Goal: Transaction & Acquisition: Purchase product/service

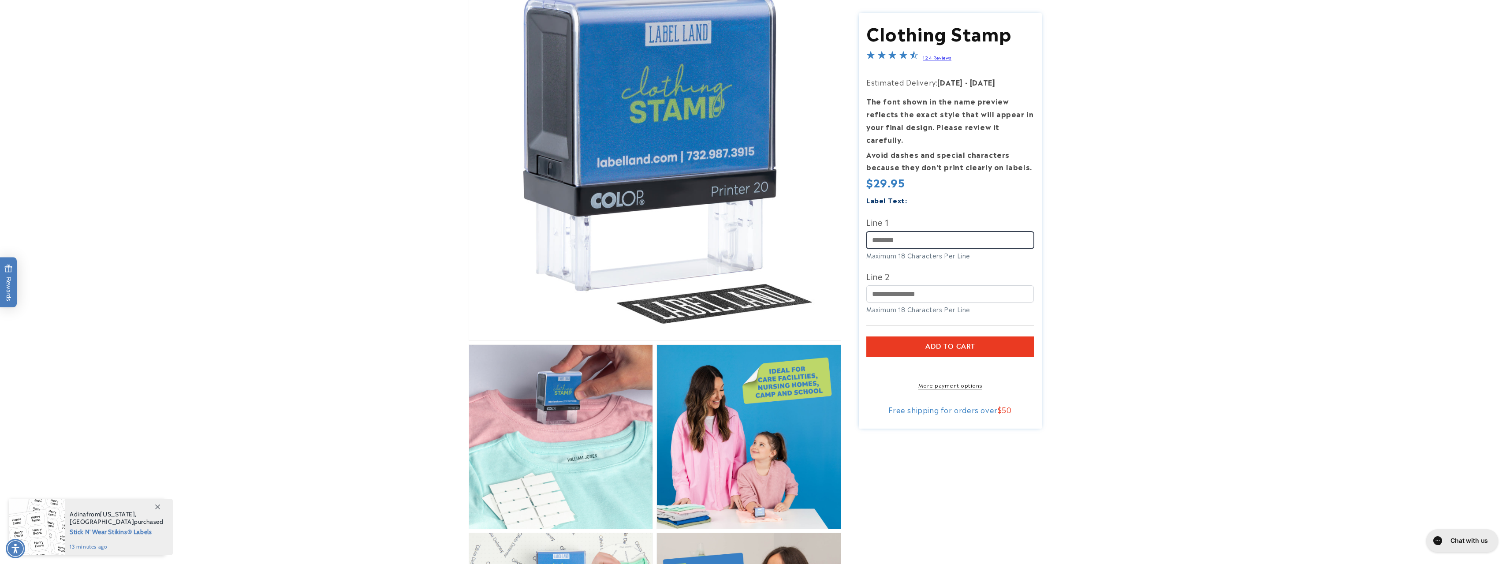
click at [916, 233] on input "Line 1" at bounding box center [950, 239] width 168 height 17
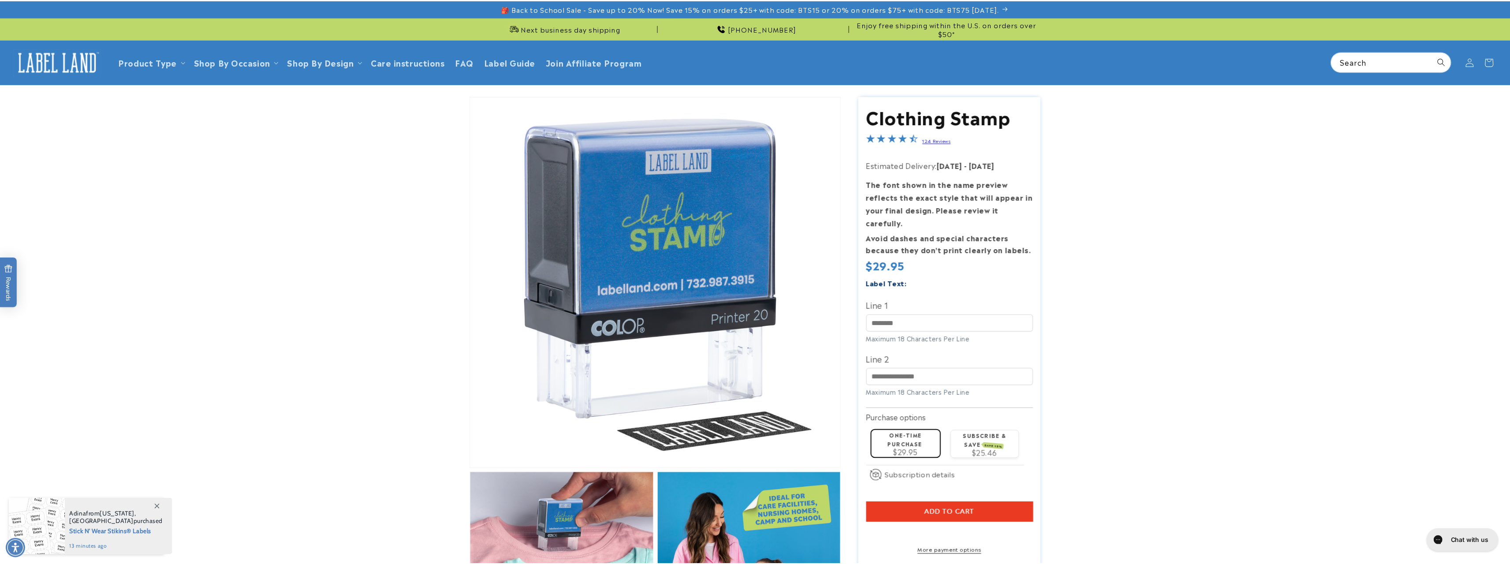
scroll to position [132, 0]
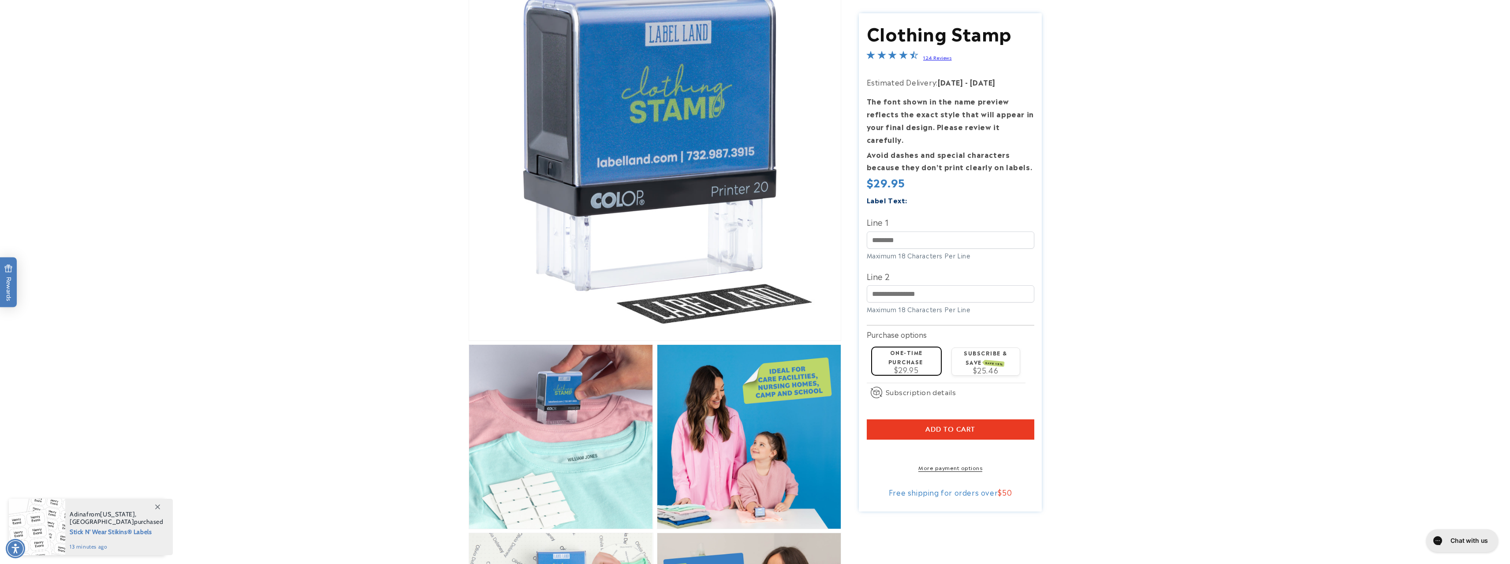
click at [921, 194] on div "Label Text:" at bounding box center [950, 200] width 168 height 12
click at [917, 231] on input "Line 1" at bounding box center [950, 239] width 168 height 17
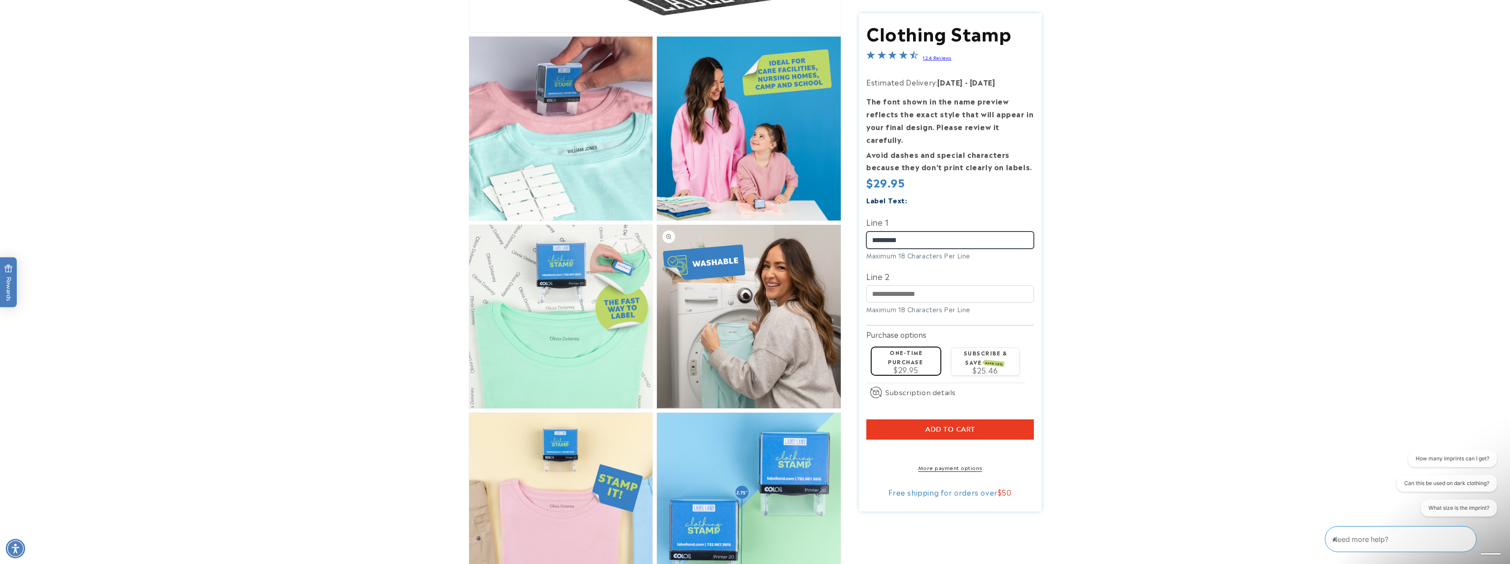
scroll to position [529, 0]
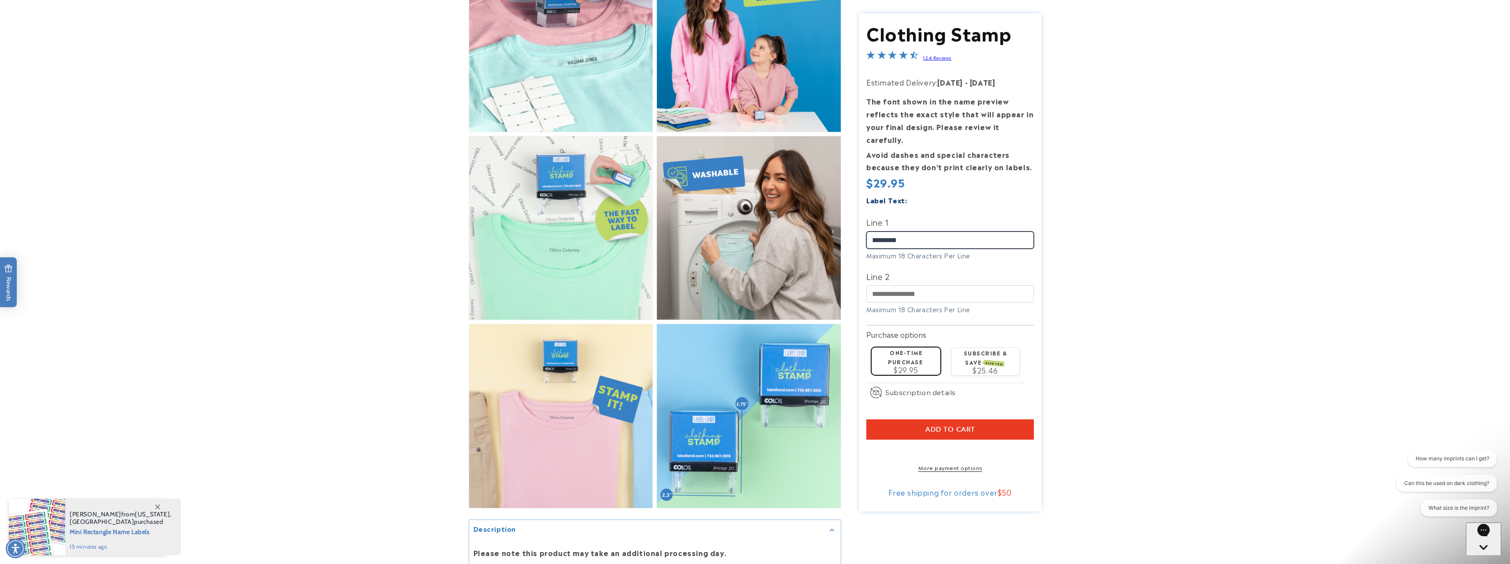
type input "*********"
click at [994, 420] on button "Add to cart" at bounding box center [950, 429] width 168 height 20
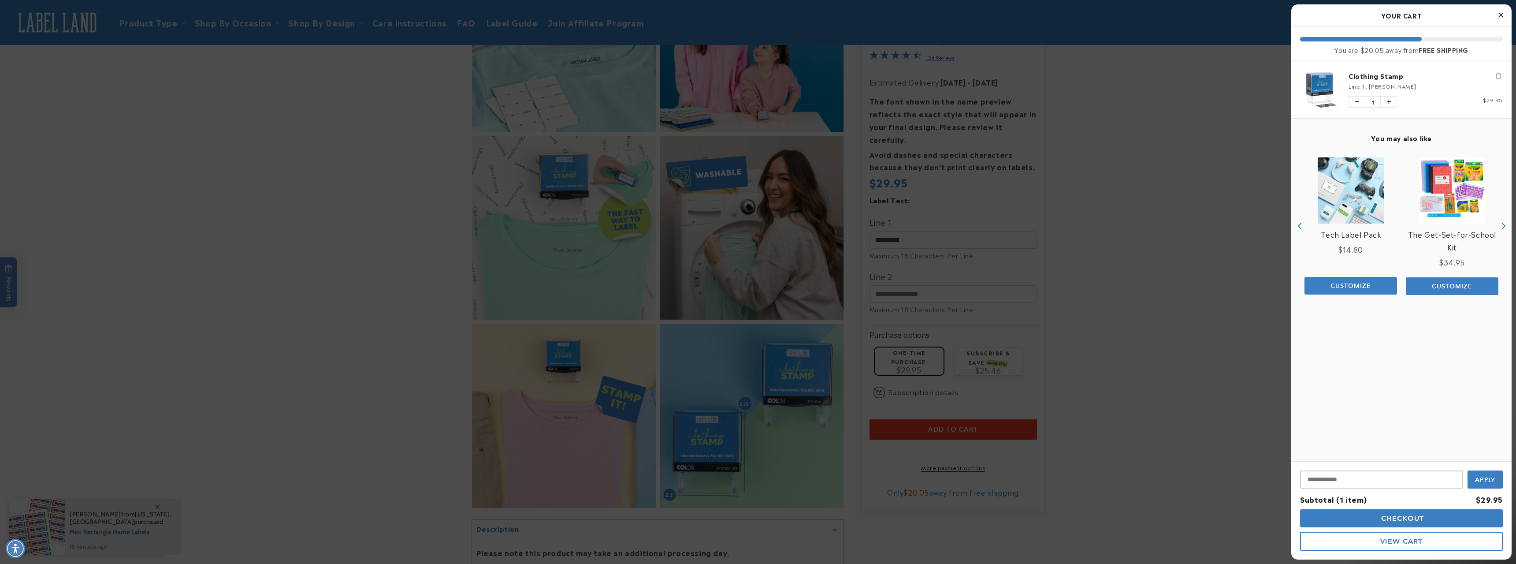
click at [1474, 201] on img "product" at bounding box center [1452, 190] width 66 height 66
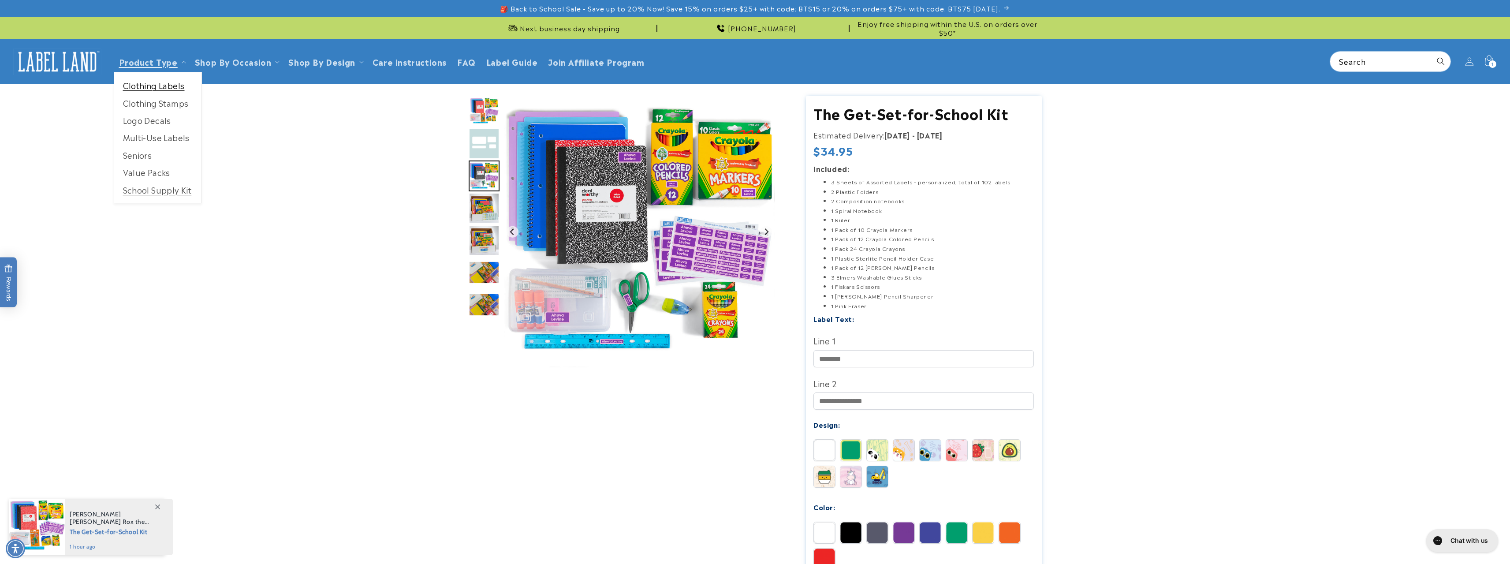
click at [175, 85] on link "Clothing Labels" at bounding box center [157, 85] width 87 height 17
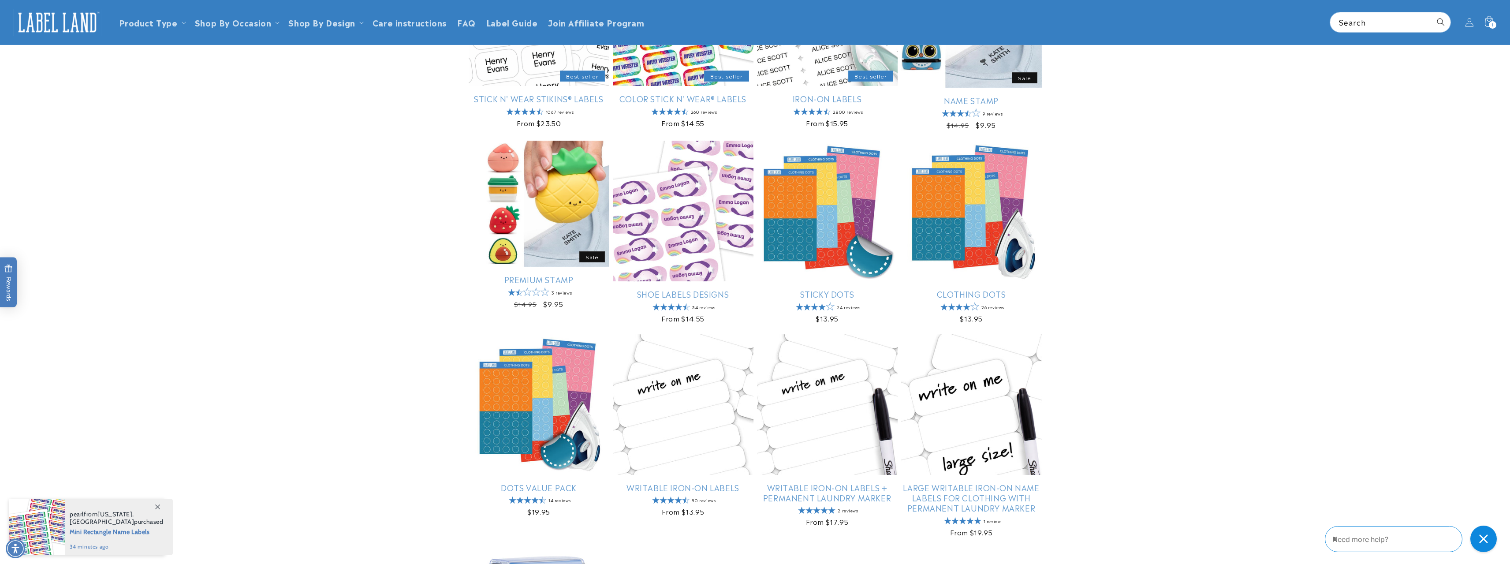
scroll to position [88, 0]
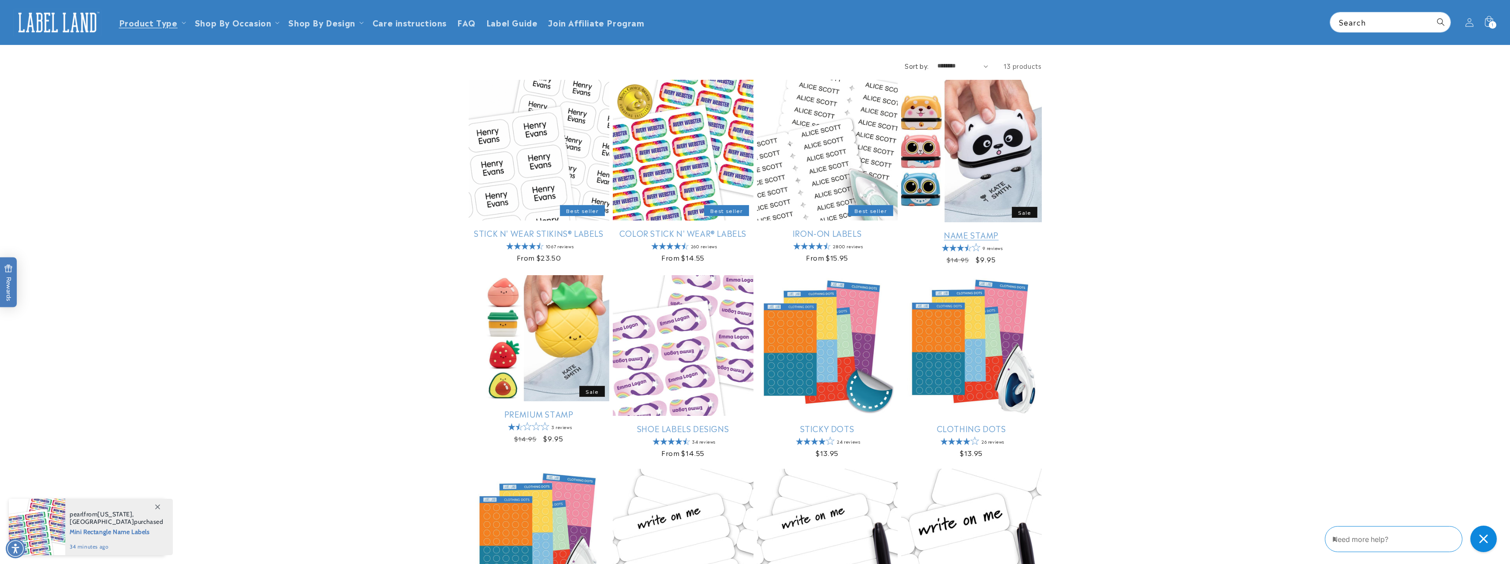
click at [971, 230] on link "Name Stamp" at bounding box center [971, 235] width 141 height 10
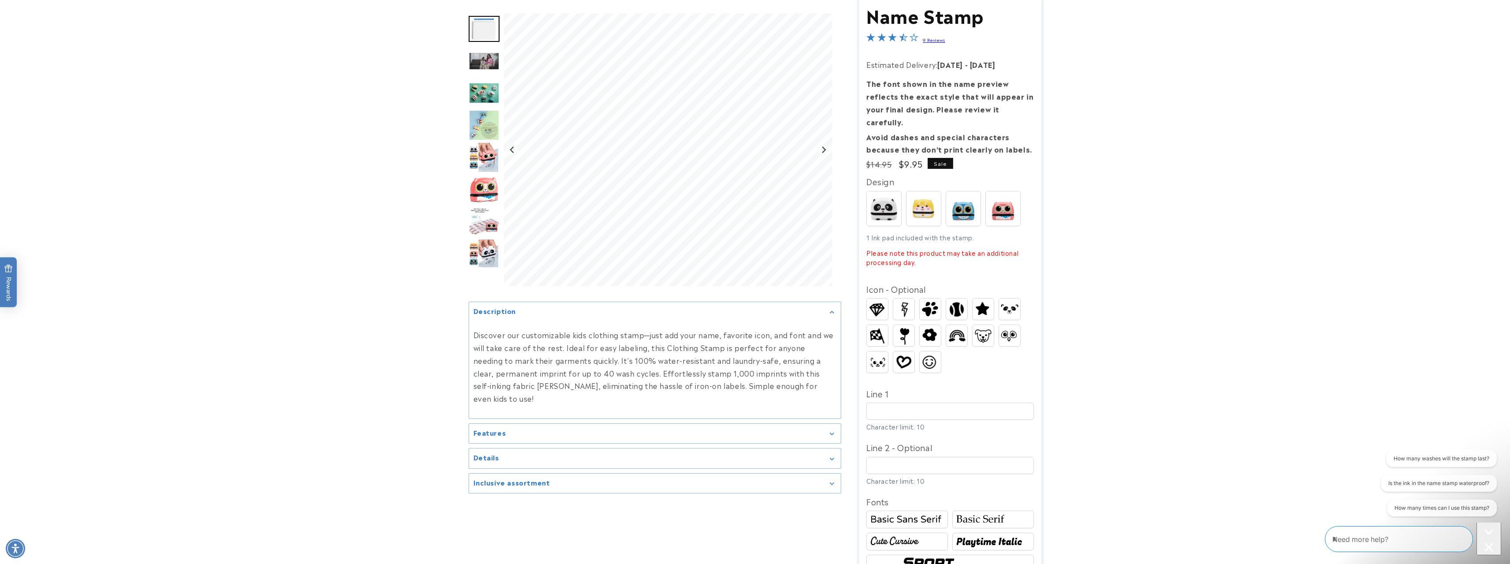
scroll to position [132, 0]
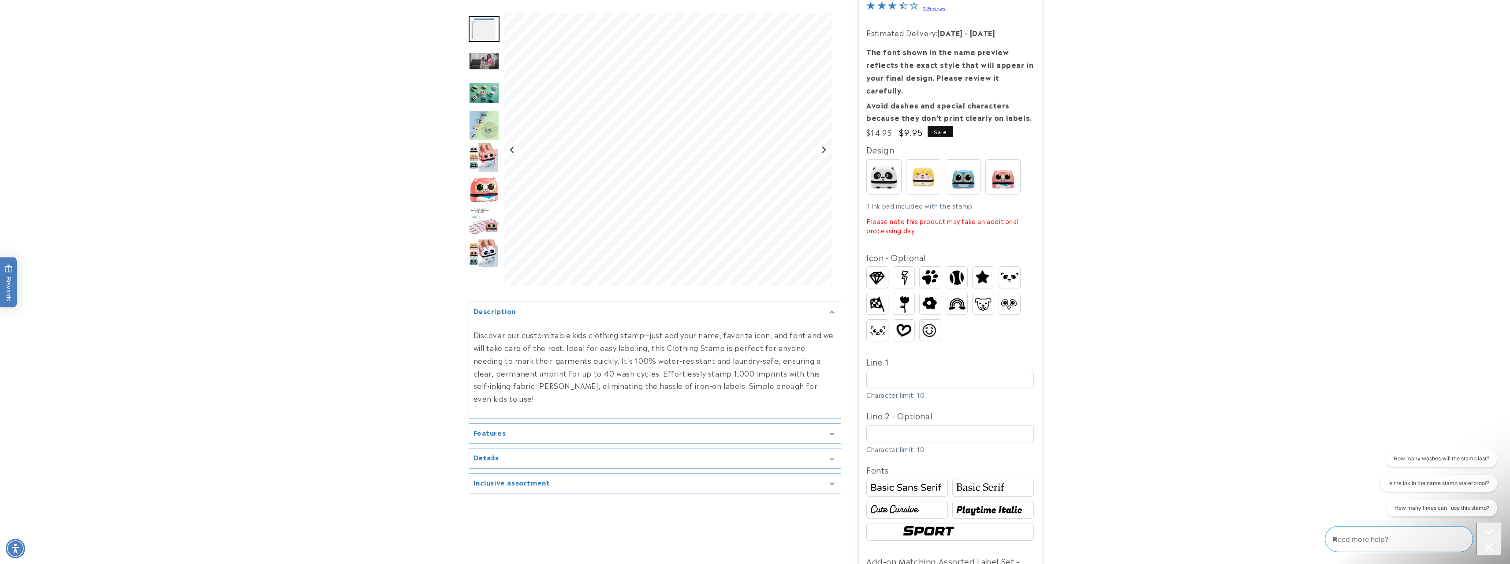
click at [785, 430] on div "Features" at bounding box center [654, 433] width 363 height 7
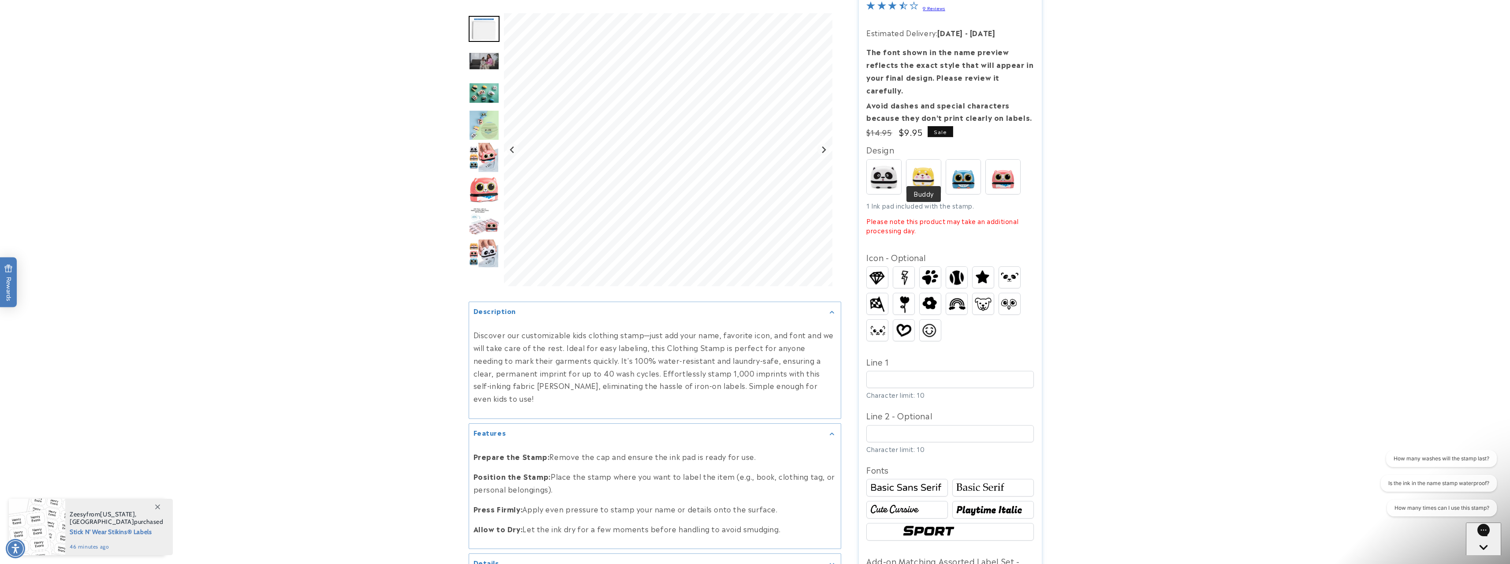
click at [918, 169] on img at bounding box center [923, 177] width 34 height 34
click at [995, 170] on img at bounding box center [1003, 177] width 34 height 34
click at [934, 294] on img at bounding box center [930, 303] width 21 height 19
click at [924, 371] on input "Line 1" at bounding box center [950, 379] width 168 height 17
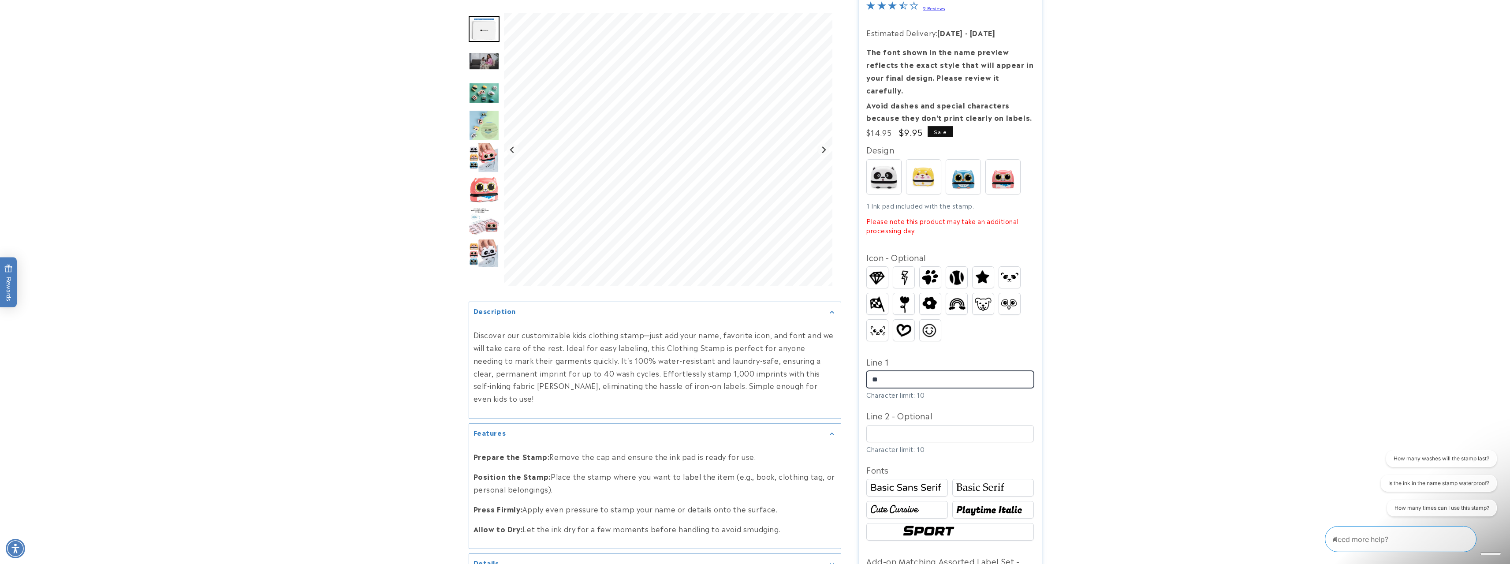
type input "*"
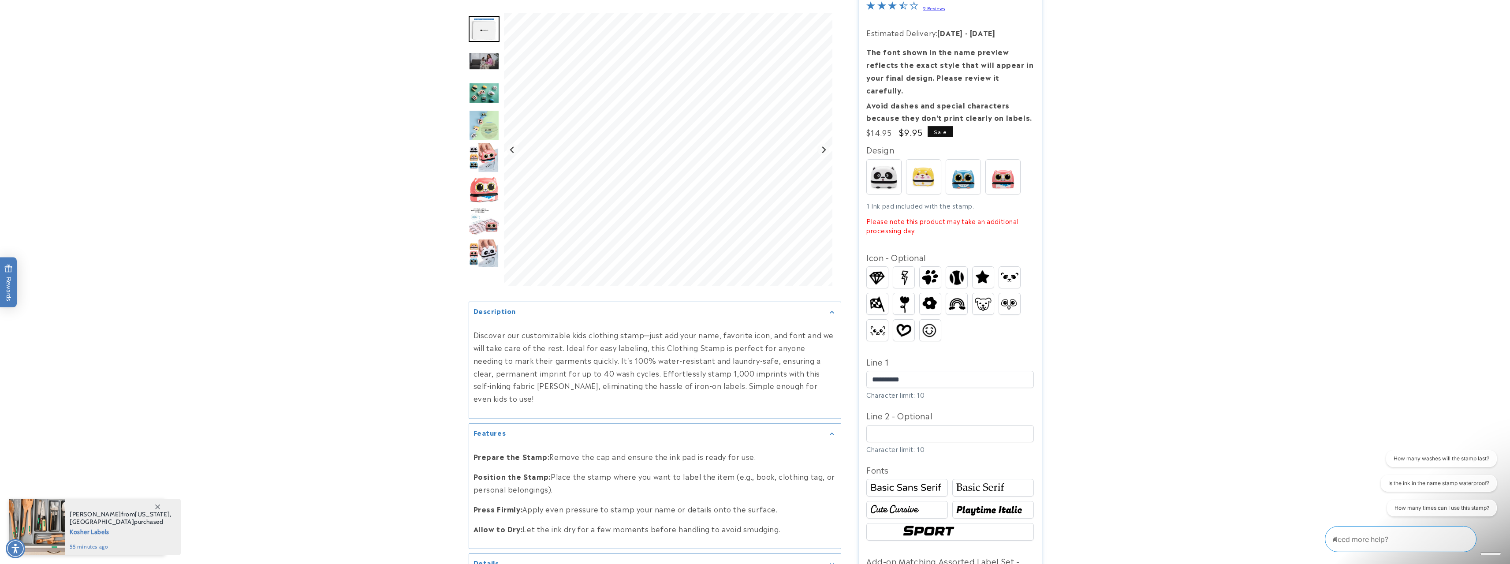
click at [922, 503] on img at bounding box center [907, 509] width 79 height 13
click at [974, 481] on img at bounding box center [992, 487] width 79 height 13
click at [923, 481] on img at bounding box center [907, 487] width 79 height 13
click at [986, 503] on img at bounding box center [992, 509] width 79 height 13
click at [970, 523] on img at bounding box center [950, 531] width 101 height 17
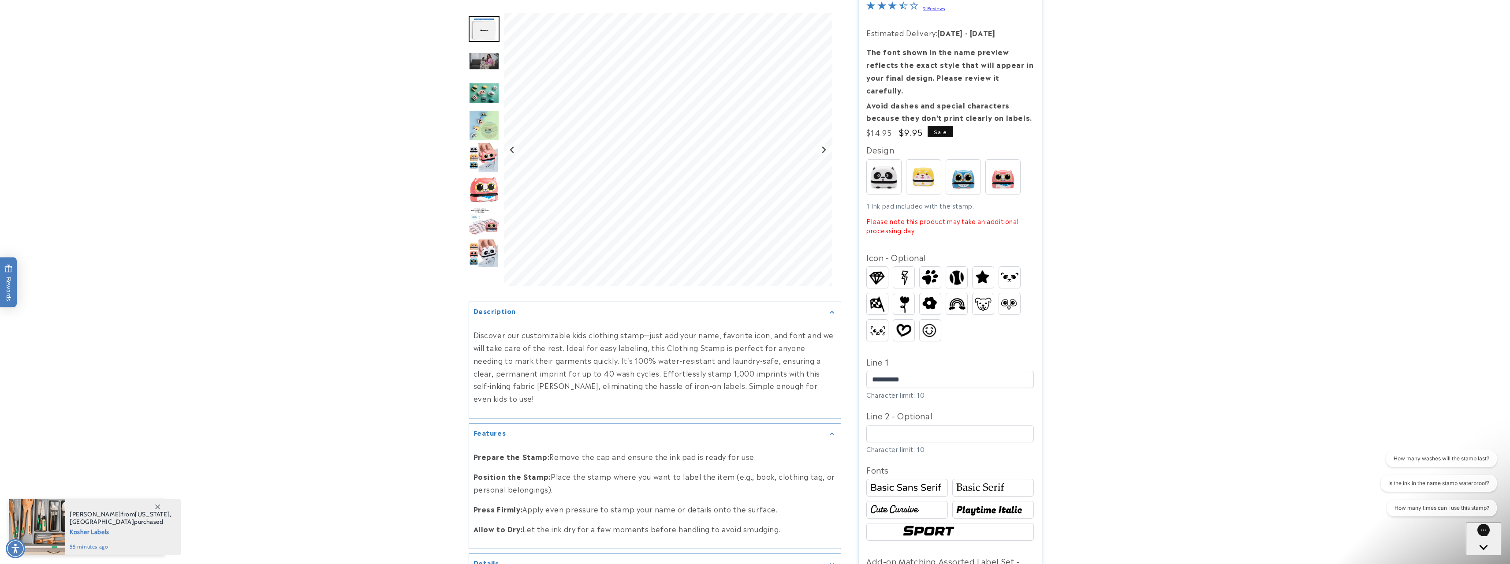
click at [931, 505] on div at bounding box center [907, 510] width 82 height 18
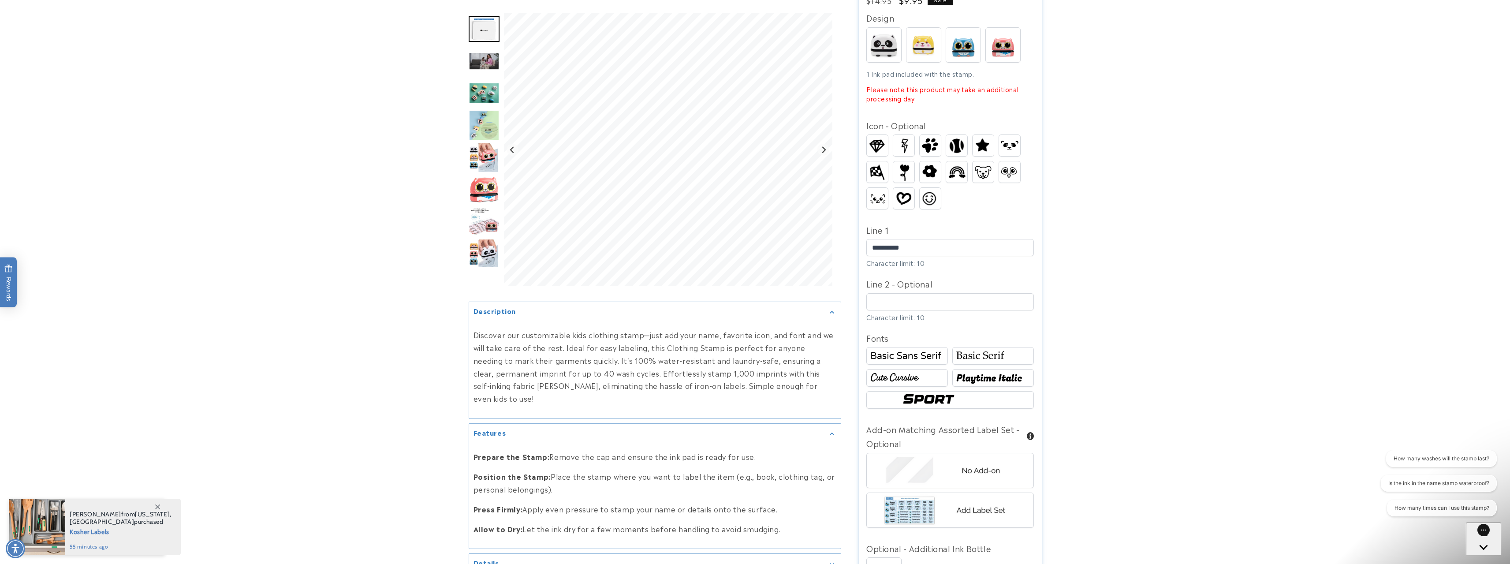
scroll to position [264, 0]
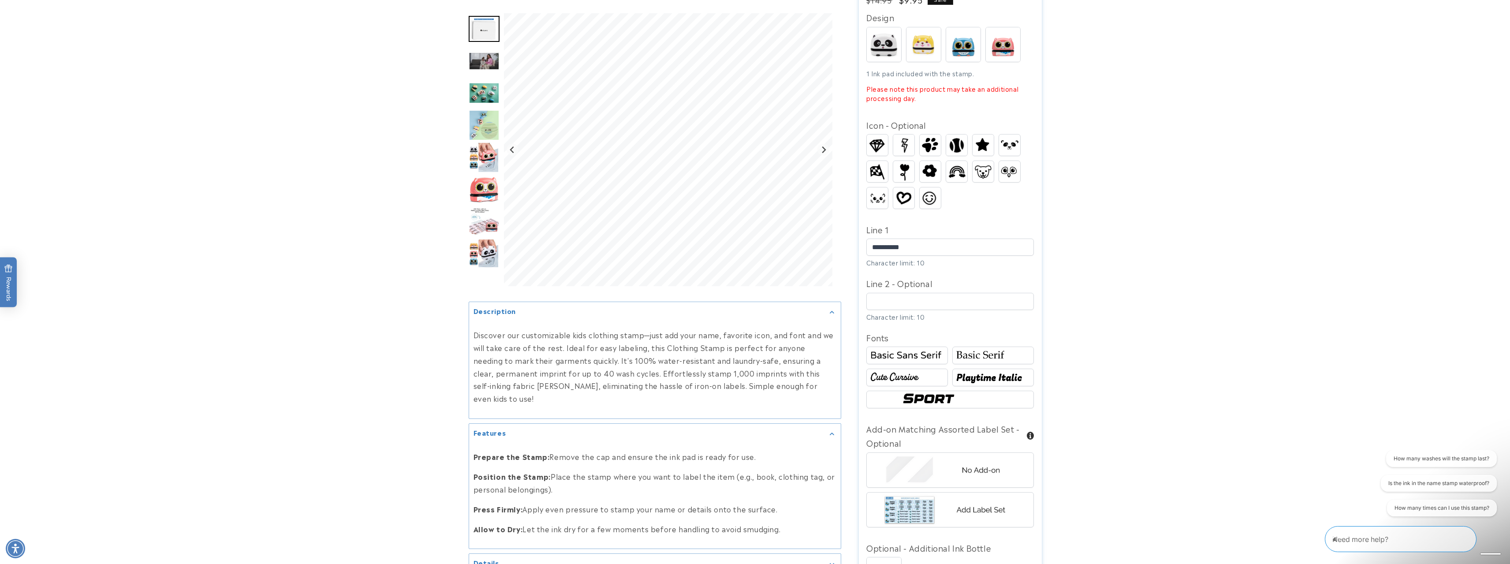
click at [902, 161] on img at bounding box center [903, 171] width 17 height 21
click at [931, 349] on img at bounding box center [907, 355] width 79 height 13
click at [981, 351] on div at bounding box center [993, 355] width 82 height 18
click at [935, 371] on img at bounding box center [907, 377] width 79 height 13
click at [988, 372] on img at bounding box center [992, 377] width 79 height 13
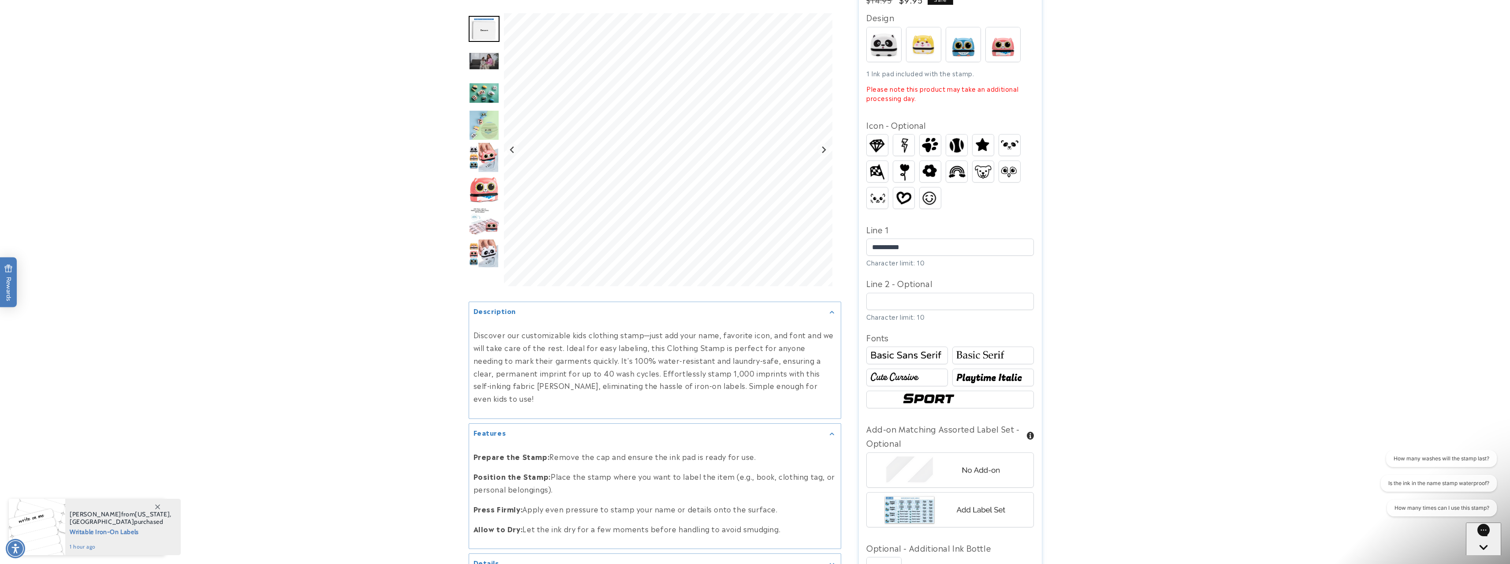
click at [969, 391] on img at bounding box center [950, 399] width 101 height 17
click at [988, 371] on img at bounding box center [992, 377] width 79 height 13
click at [907, 190] on img at bounding box center [903, 198] width 21 height 17
click at [909, 161] on img at bounding box center [903, 171] width 17 height 21
click at [953, 163] on img at bounding box center [956, 171] width 21 height 16
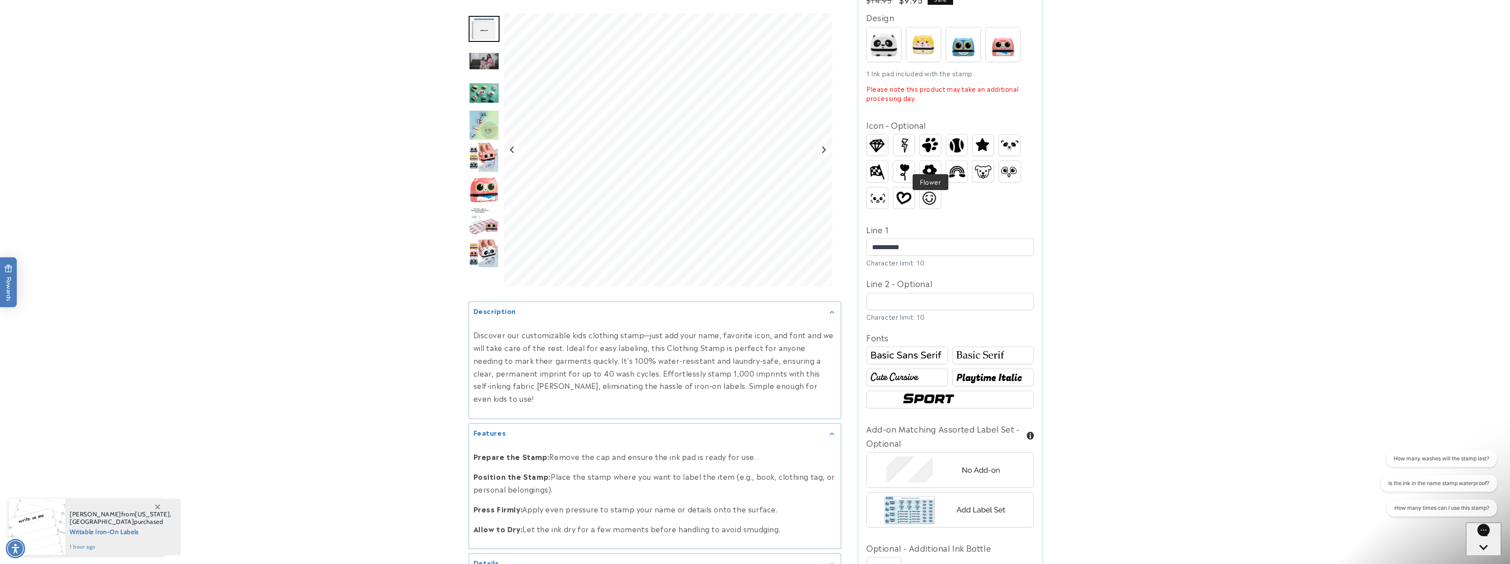
click at [934, 162] on img at bounding box center [930, 171] width 21 height 19
click at [935, 494] on img at bounding box center [950, 509] width 138 height 34
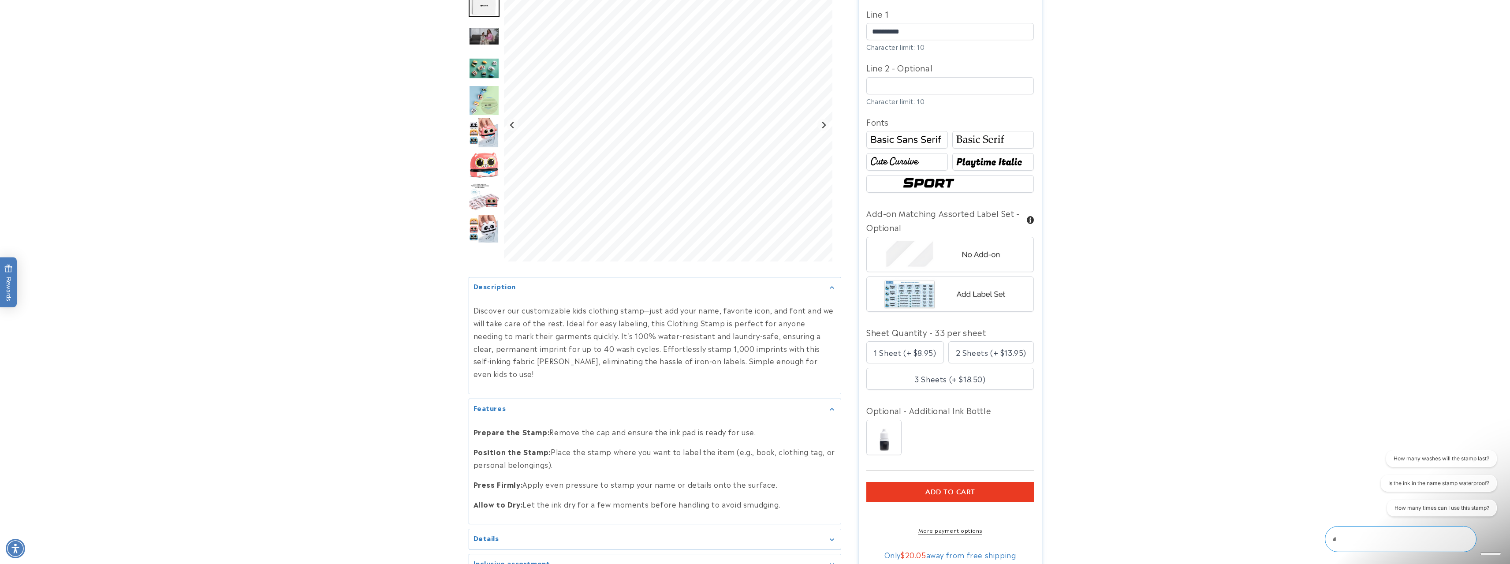
scroll to position [485, 0]
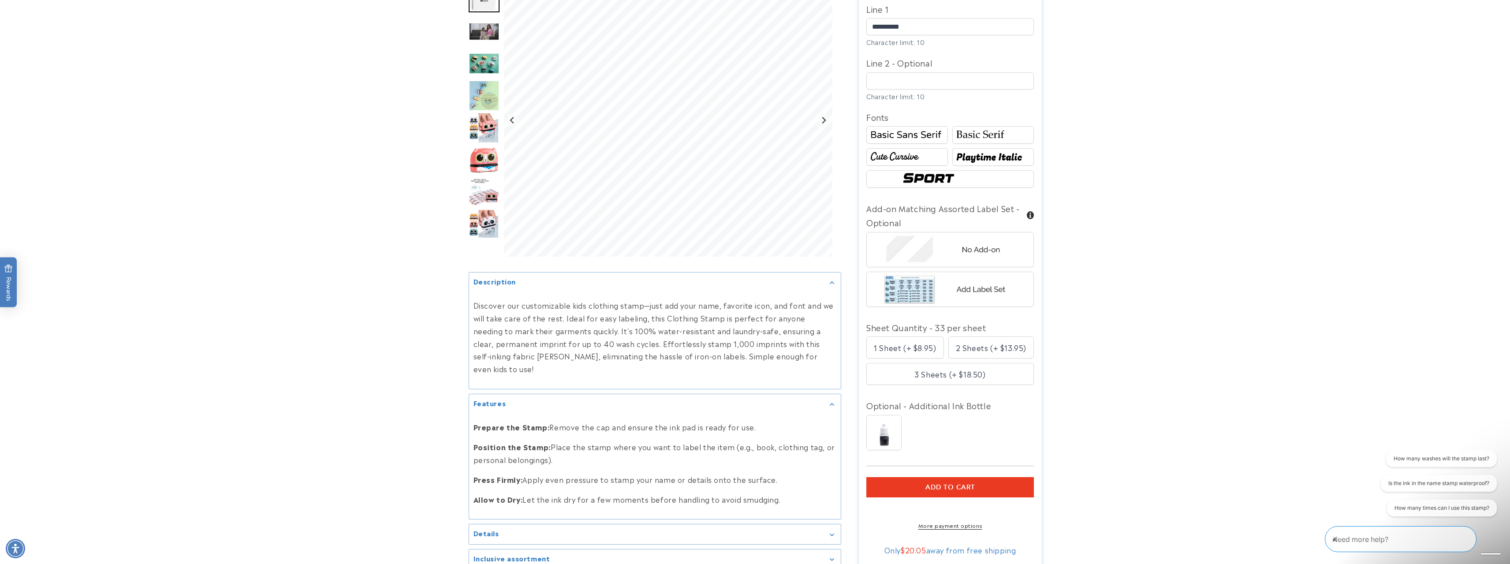
click at [1019, 477] on button "Add to cart" at bounding box center [950, 487] width 168 height 20
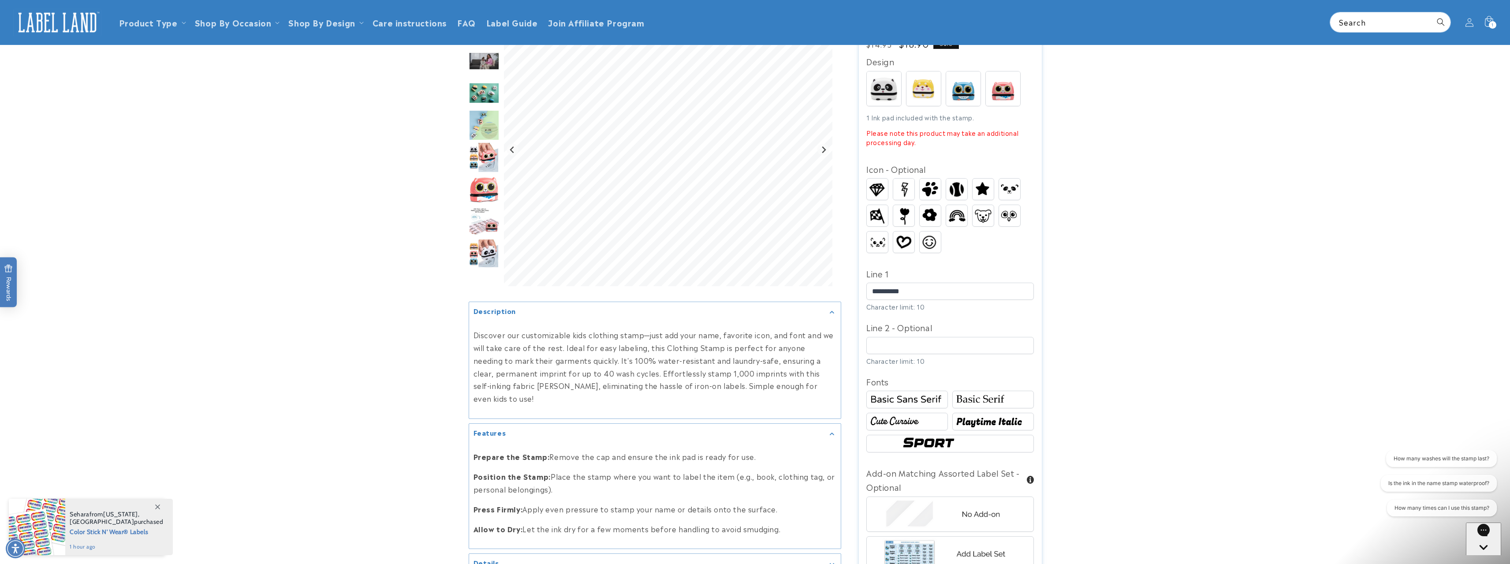
scroll to position [176, 0]
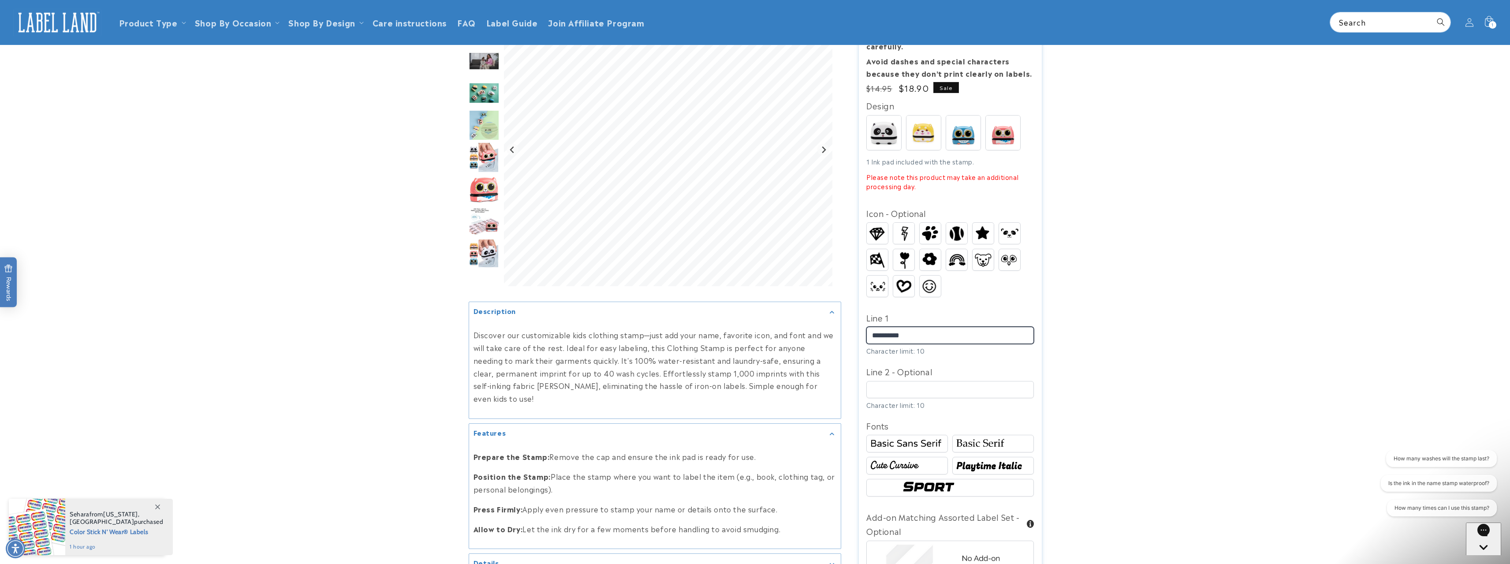
drag, startPoint x: 958, startPoint y: 326, endPoint x: 847, endPoint y: 318, distance: 110.9
click at [847, 318] on div "Name Stamp Name Stamp 9 Reviews Estimated Delivery: Aug 15 - Aug 21 The font sh…" at bounding box center [941, 399] width 201 height 958
click at [1012, 225] on img at bounding box center [1009, 233] width 21 height 16
click at [1012, 251] on img at bounding box center [1009, 259] width 21 height 16
click at [992, 252] on img at bounding box center [982, 260] width 21 height 16
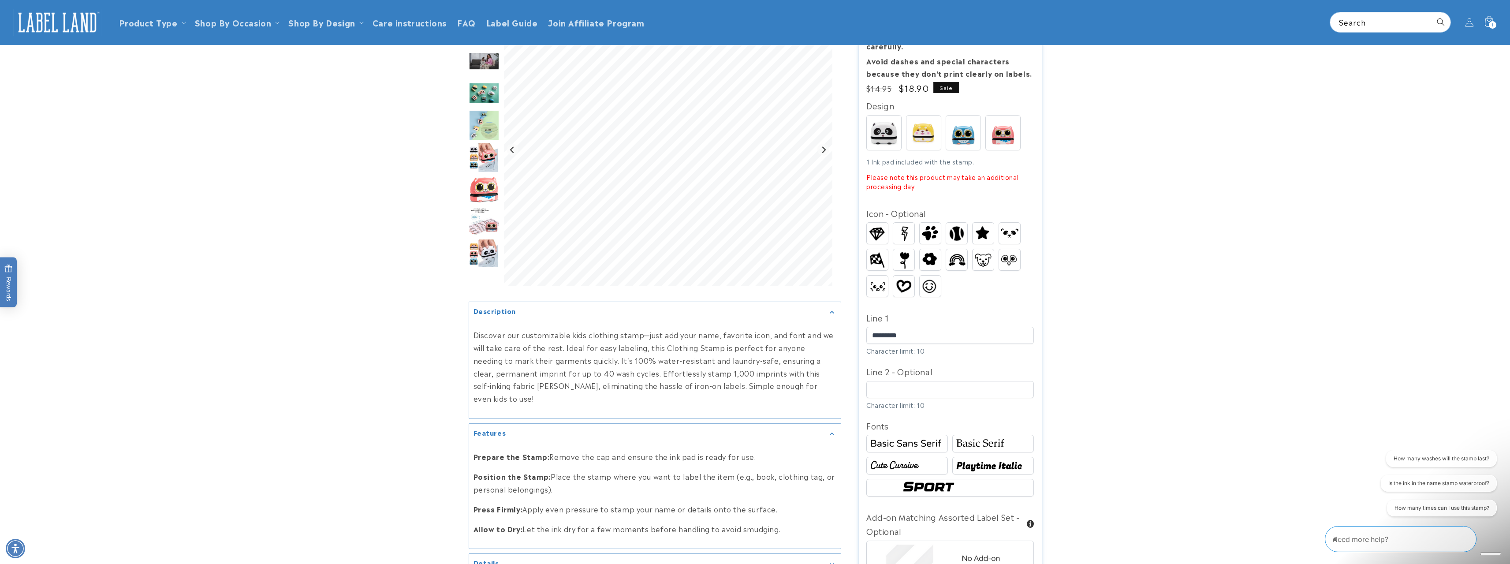
click at [895, 437] on img at bounding box center [907, 443] width 79 height 13
click at [964, 437] on img at bounding box center [992, 443] width 79 height 13
click at [912, 459] on img at bounding box center [907, 465] width 79 height 13
click at [912, 479] on img at bounding box center [950, 487] width 101 height 17
click at [991, 459] on img at bounding box center [992, 465] width 79 height 13
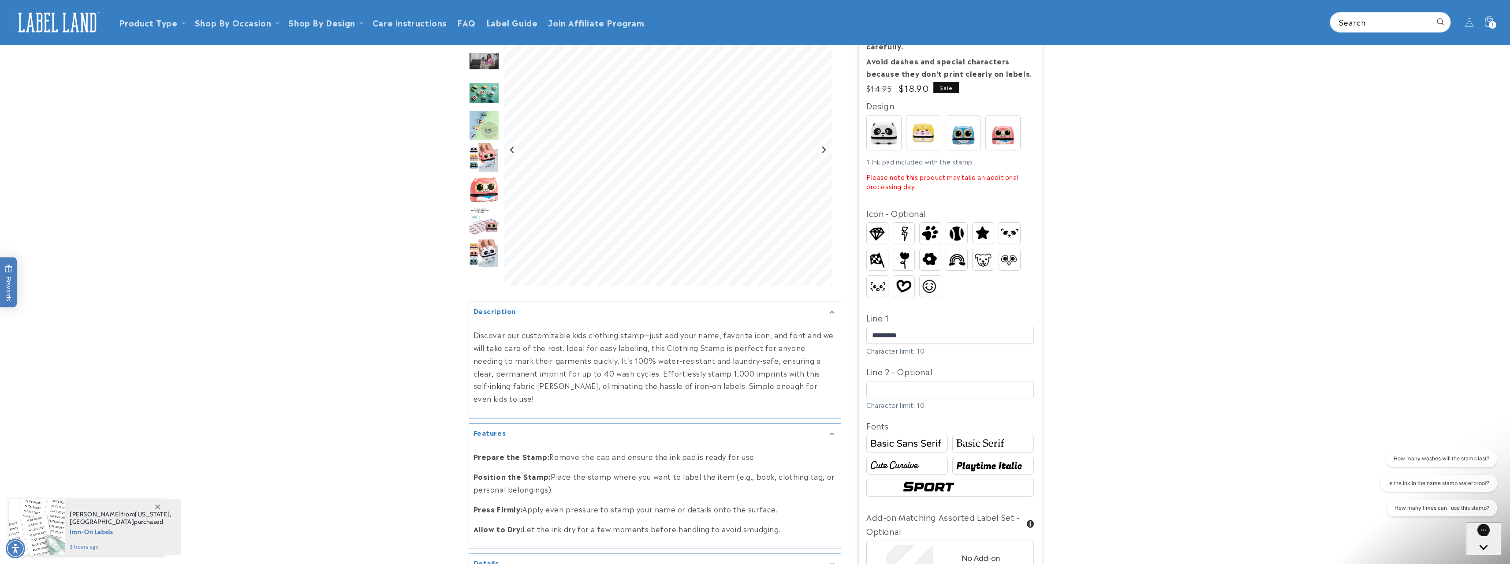
click at [906, 228] on img at bounding box center [903, 233] width 21 height 21
click at [926, 276] on img at bounding box center [930, 285] width 21 height 19
click at [883, 279] on img at bounding box center [877, 286] width 21 height 14
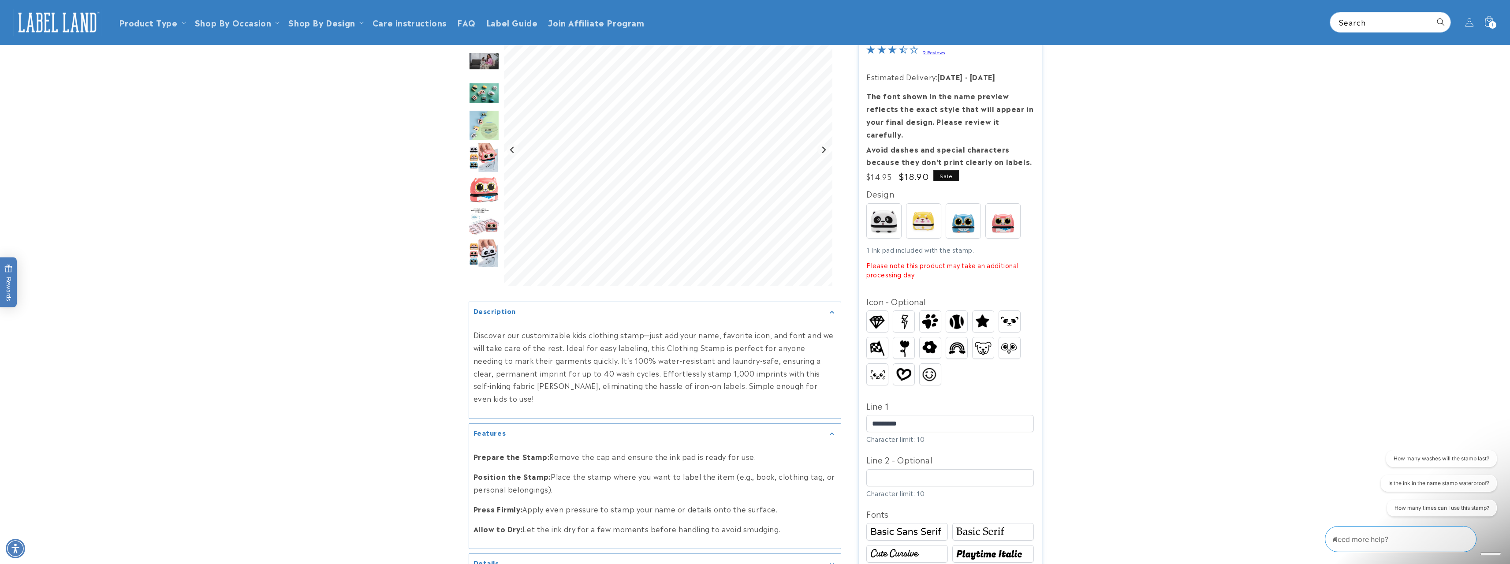
scroll to position [0, 0]
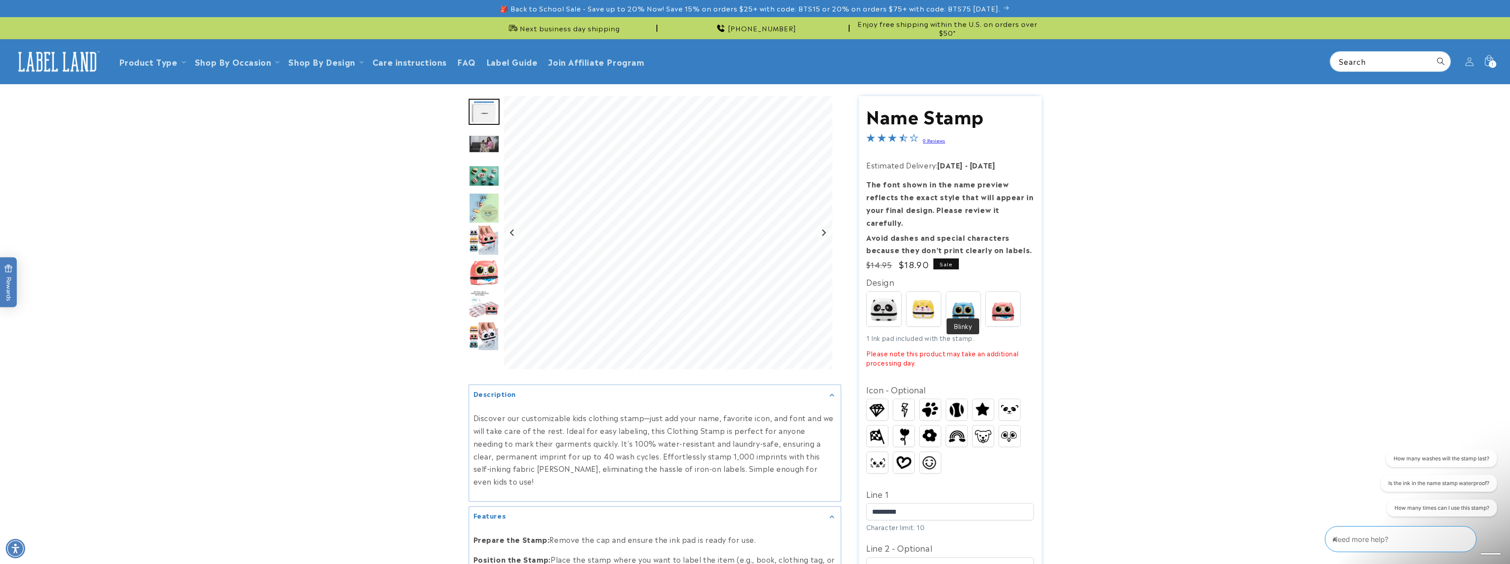
click at [968, 297] on img at bounding box center [963, 309] width 34 height 34
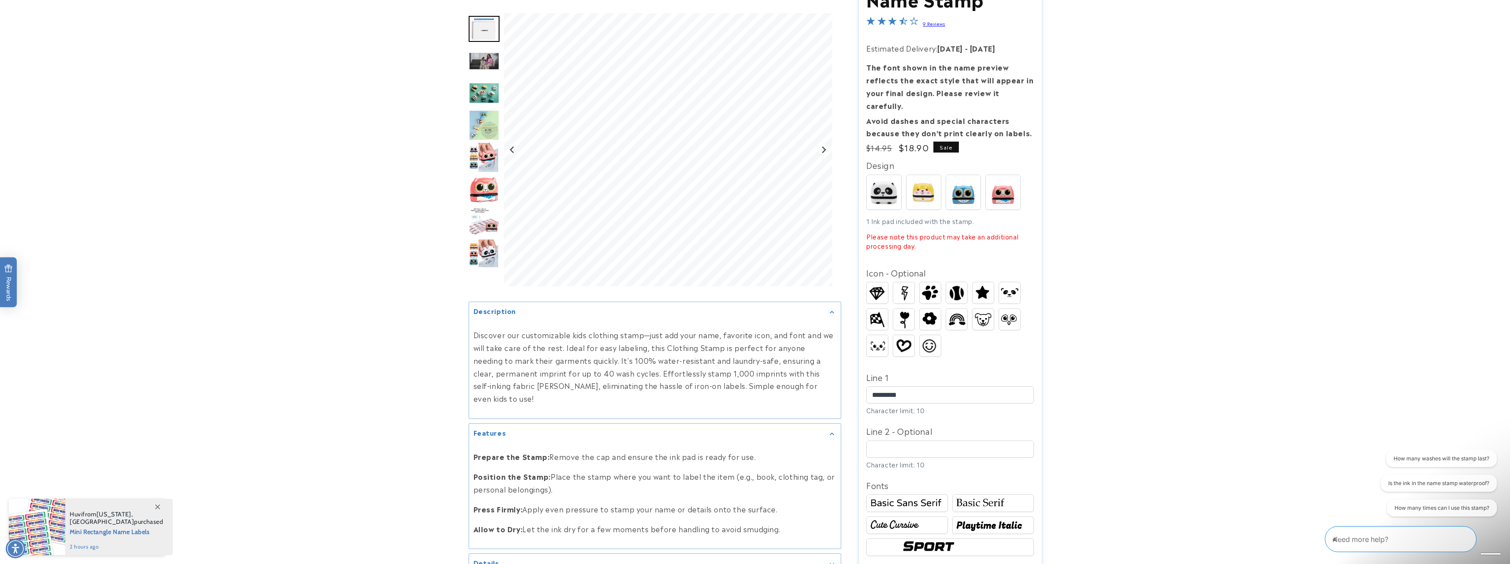
scroll to position [132, 0]
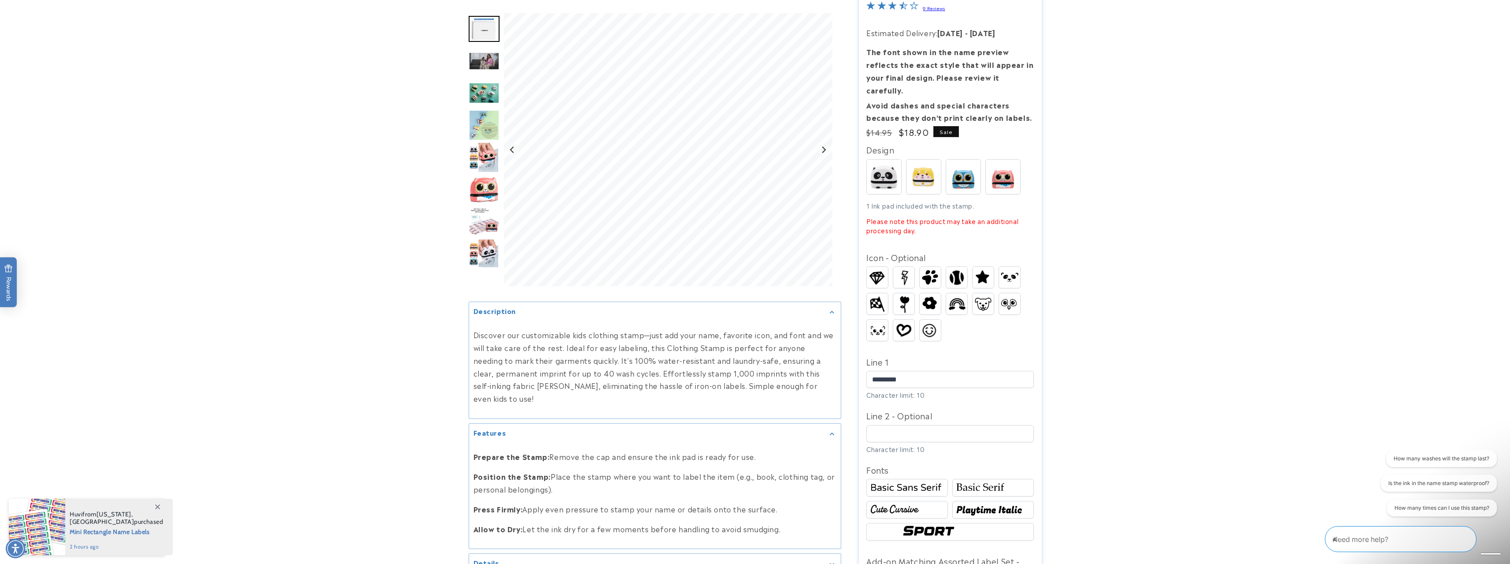
click at [928, 503] on img at bounding box center [907, 509] width 79 height 13
click at [929, 481] on img at bounding box center [907, 487] width 79 height 13
click at [984, 481] on img at bounding box center [992, 487] width 79 height 13
click at [915, 523] on img at bounding box center [950, 531] width 101 height 17
click at [916, 503] on img at bounding box center [907, 509] width 79 height 13
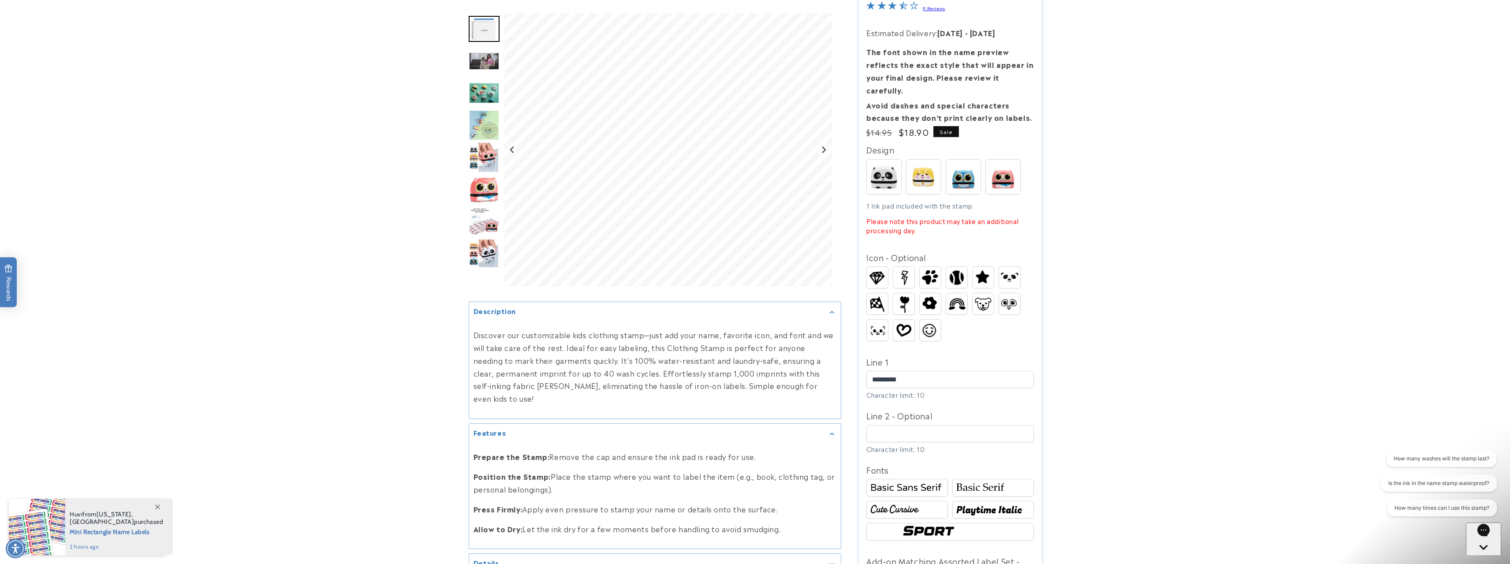
click at [985, 503] on img at bounding box center [992, 509] width 79 height 13
click at [912, 481] on img at bounding box center [907, 487] width 79 height 13
click at [886, 294] on img at bounding box center [877, 303] width 21 height 19
click at [902, 271] on img at bounding box center [903, 277] width 21 height 21
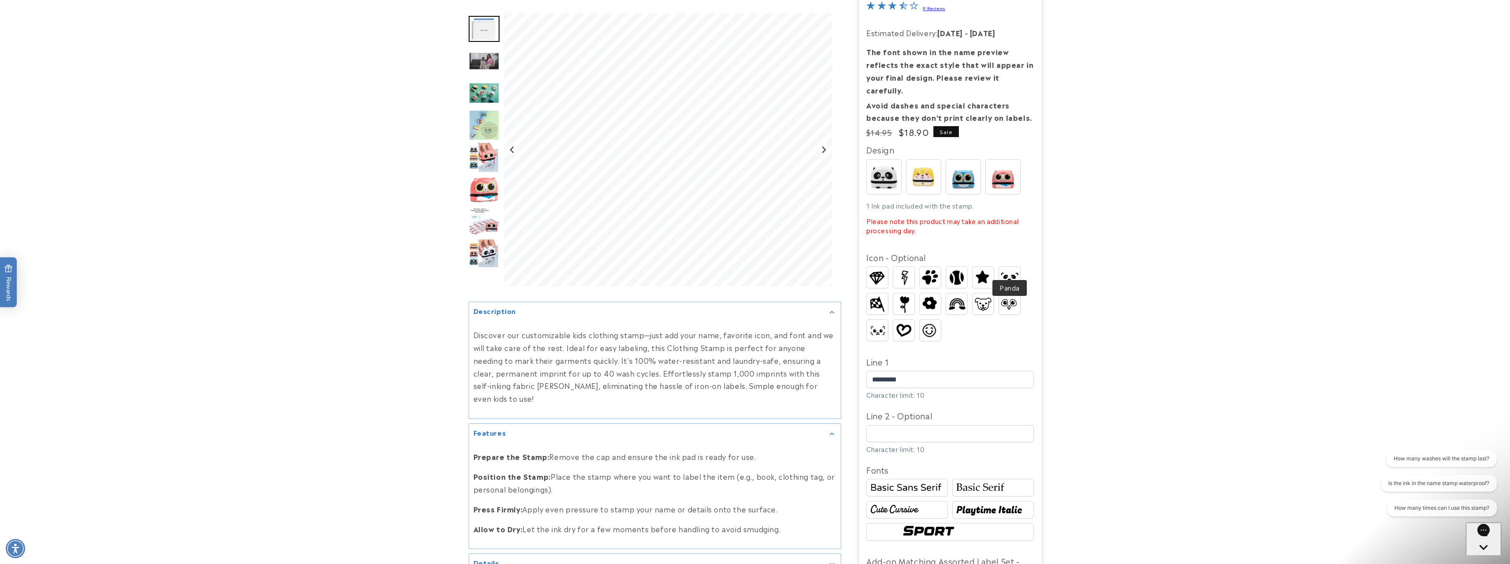
click at [990, 268] on img at bounding box center [982, 277] width 21 height 19
click at [962, 267] on img at bounding box center [956, 277] width 21 height 21
click at [929, 320] on img at bounding box center [930, 329] width 21 height 19
click at [977, 481] on img at bounding box center [992, 487] width 79 height 13
click at [941, 501] on div at bounding box center [907, 510] width 82 height 18
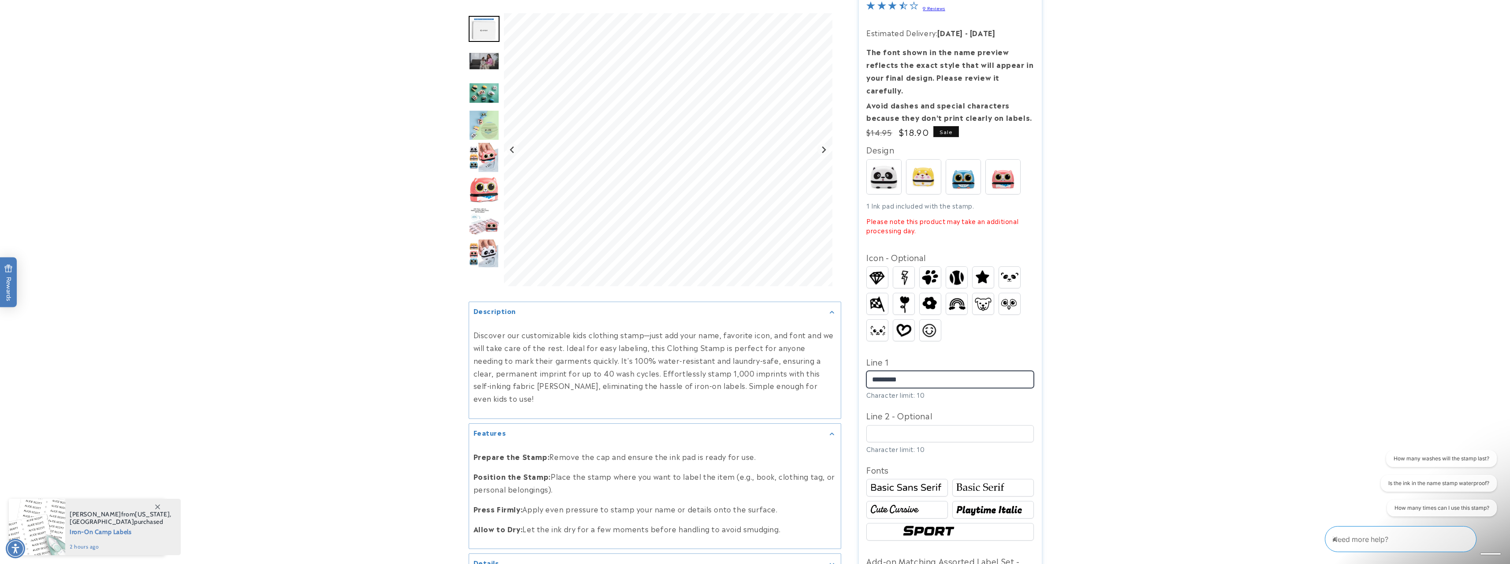
click at [957, 371] on input "*********" at bounding box center [950, 379] width 168 height 17
type input "******"
click at [935, 425] on input "Line 2 - Optional" at bounding box center [950, 433] width 168 height 17
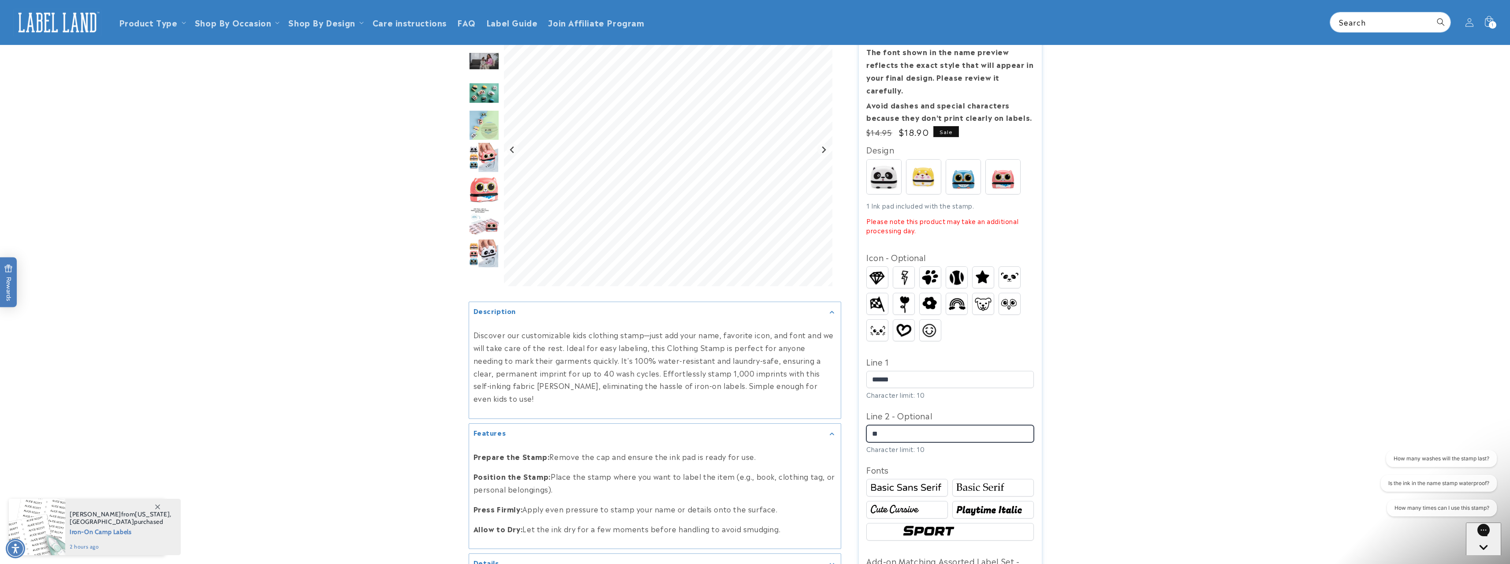
scroll to position [0, 0]
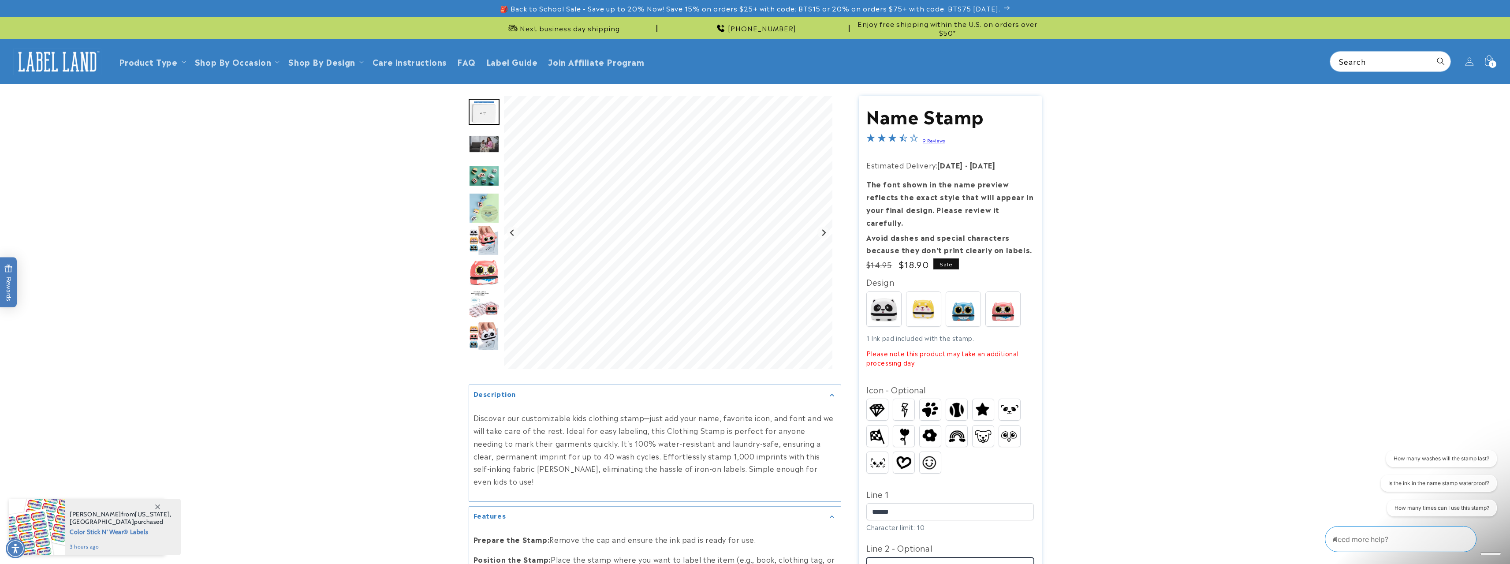
type input "**"
click at [989, 9] on span "🎒 Back to School Sale - Save up to 20% Now! Save 15% on orders $25+ with code: …" at bounding box center [750, 8] width 500 height 9
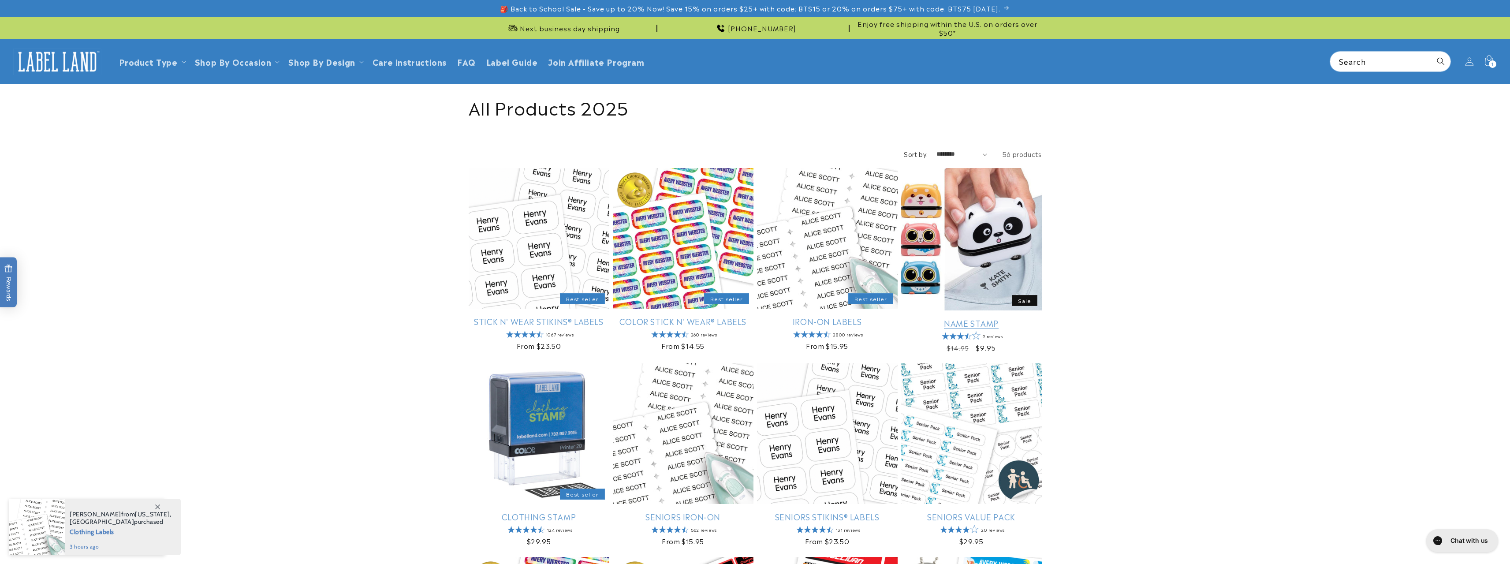
click at [1005, 318] on link "Name Stamp" at bounding box center [971, 323] width 141 height 10
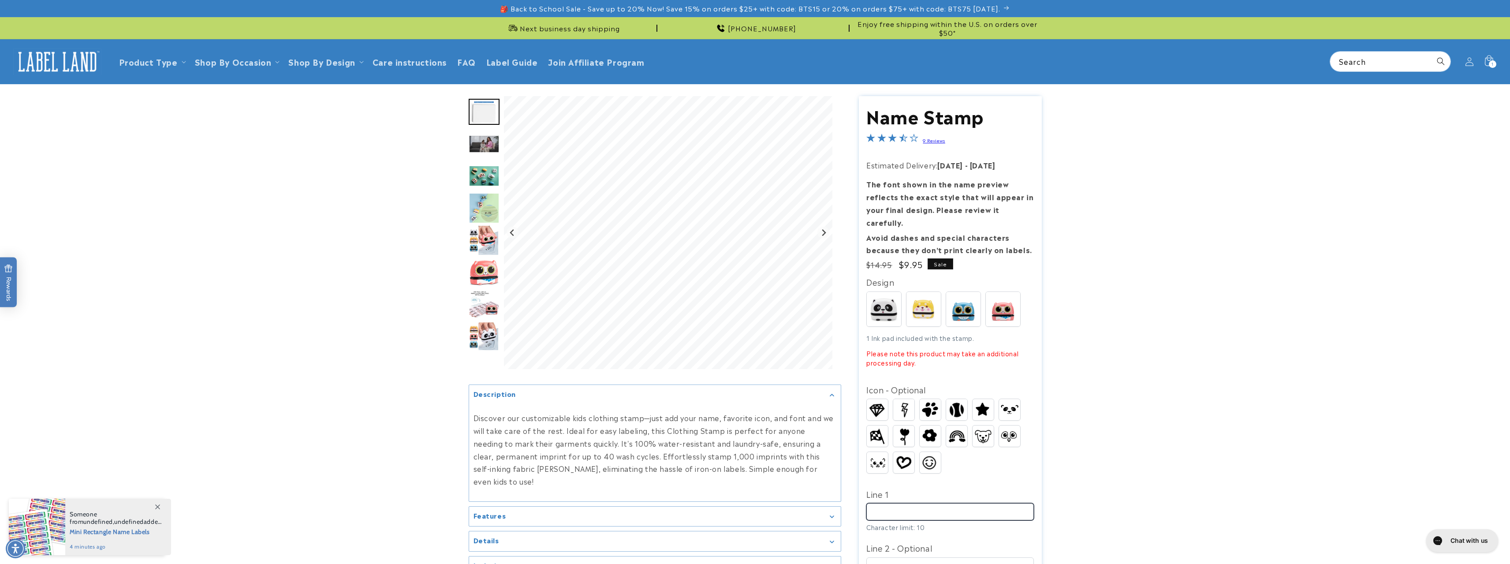
click at [943, 503] on input "Line 1" at bounding box center [950, 511] width 168 height 17
type input "*********"
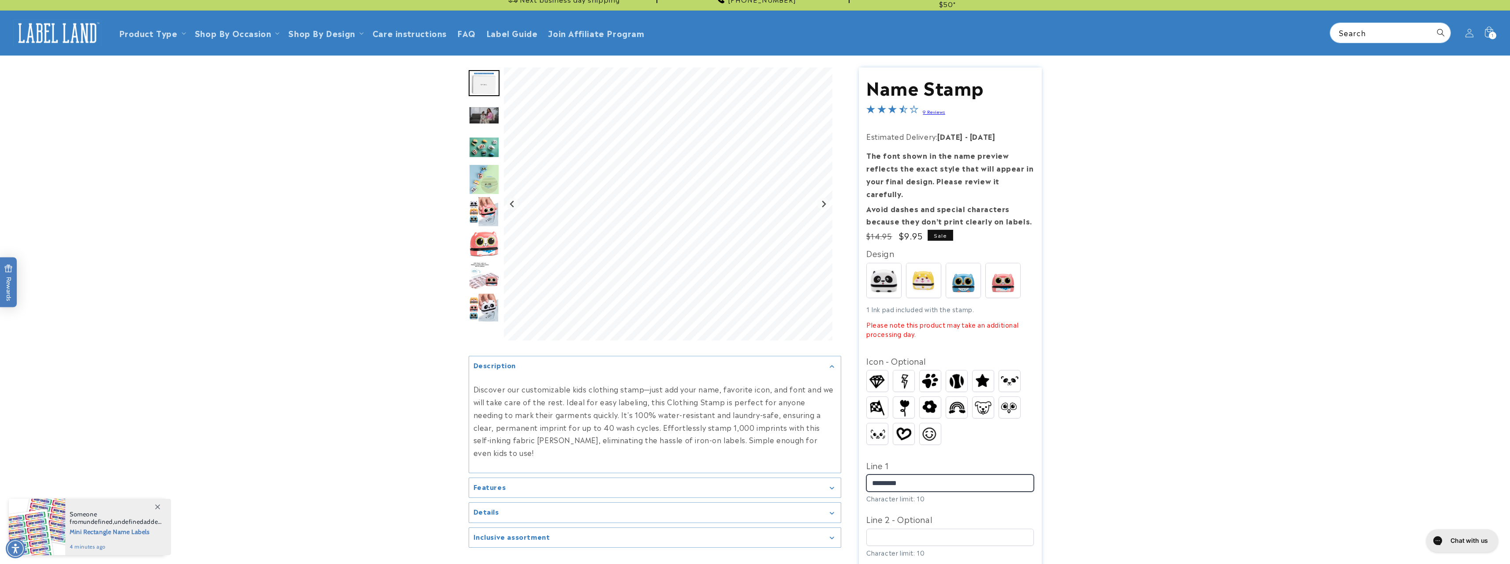
scroll to position [44, 0]
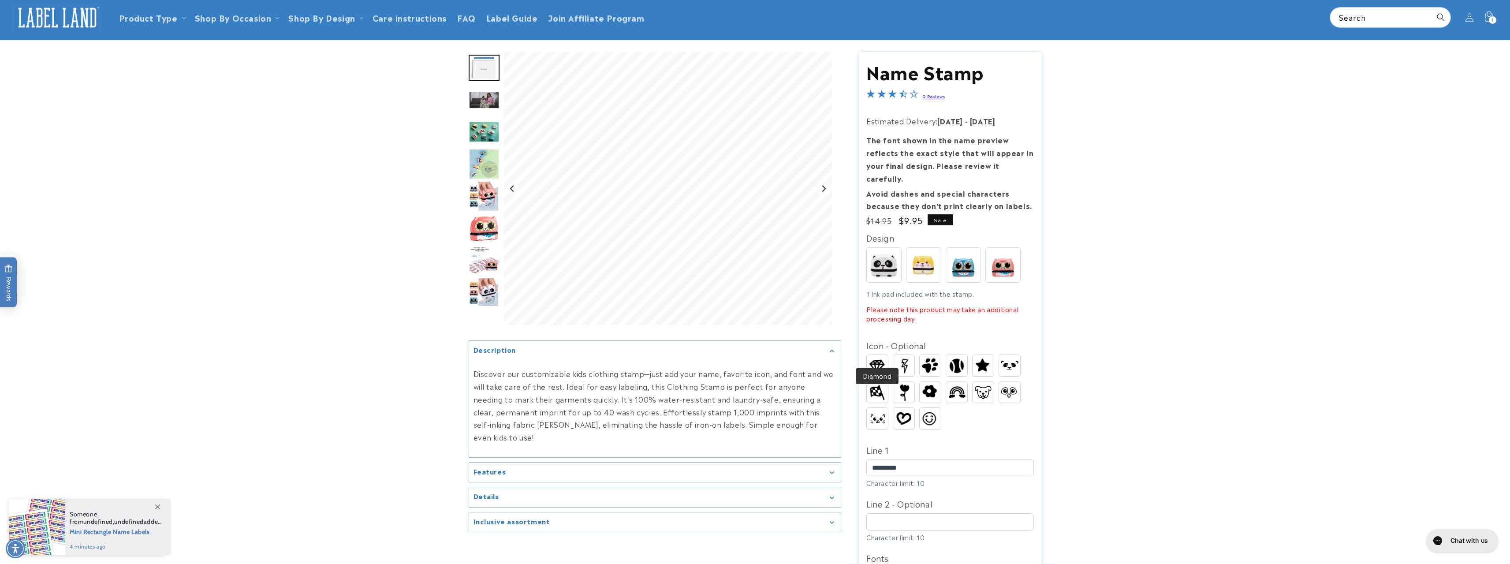
click at [876, 356] on img at bounding box center [877, 365] width 21 height 19
click at [895, 355] on img at bounding box center [903, 365] width 21 height 21
click at [926, 355] on img at bounding box center [930, 365] width 21 height 20
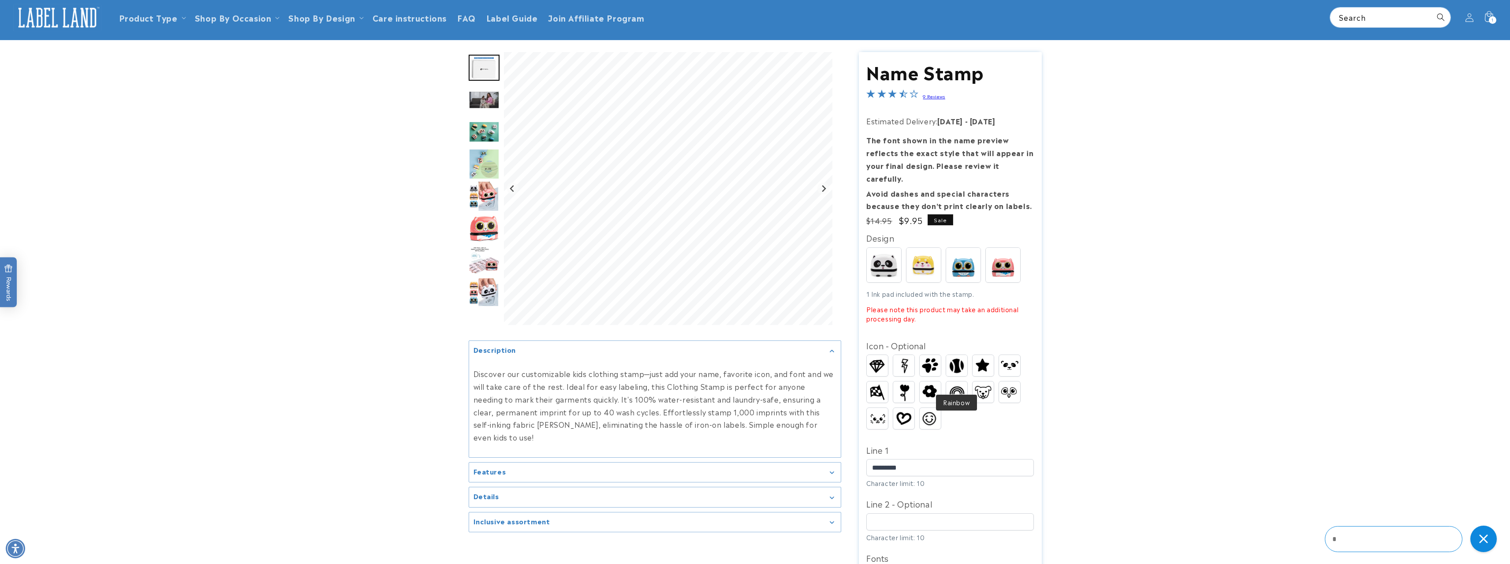
click at [952, 384] on img at bounding box center [956, 392] width 21 height 16
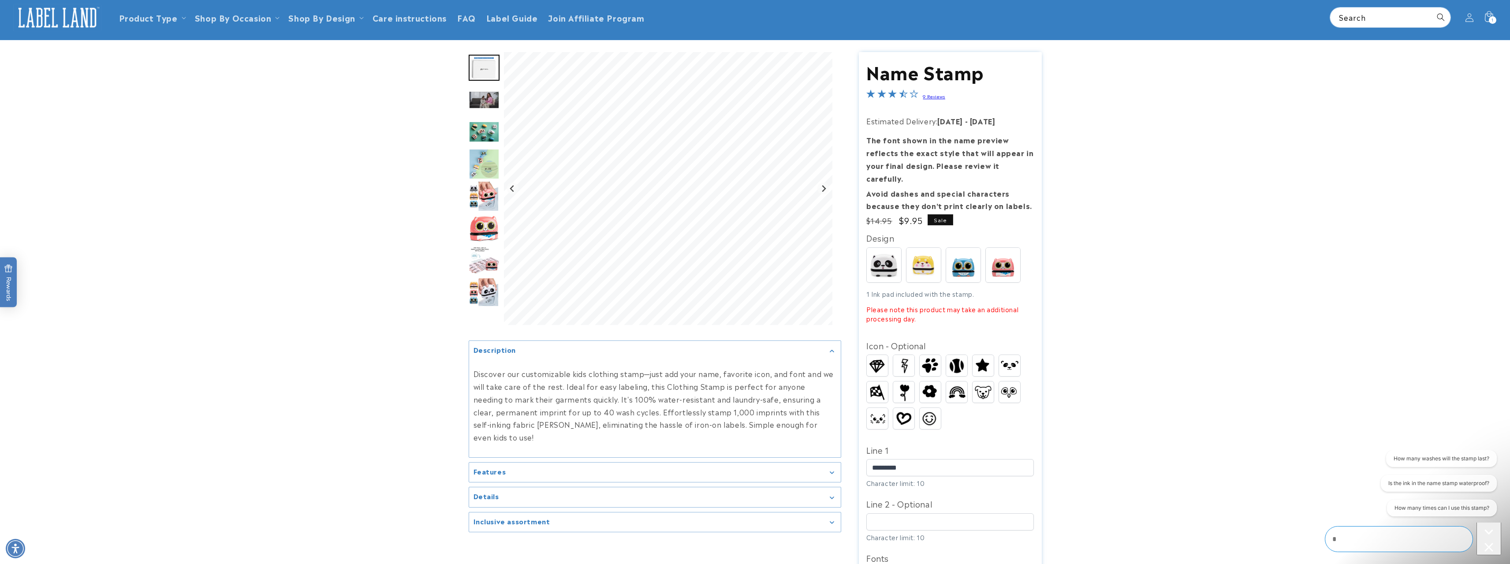
scroll to position [0, 0]
click at [884, 383] on img at bounding box center [877, 392] width 21 height 19
click at [882, 411] on img at bounding box center [877, 418] width 21 height 14
click at [902, 410] on img at bounding box center [903, 418] width 21 height 17
click at [923, 409] on img at bounding box center [930, 418] width 21 height 19
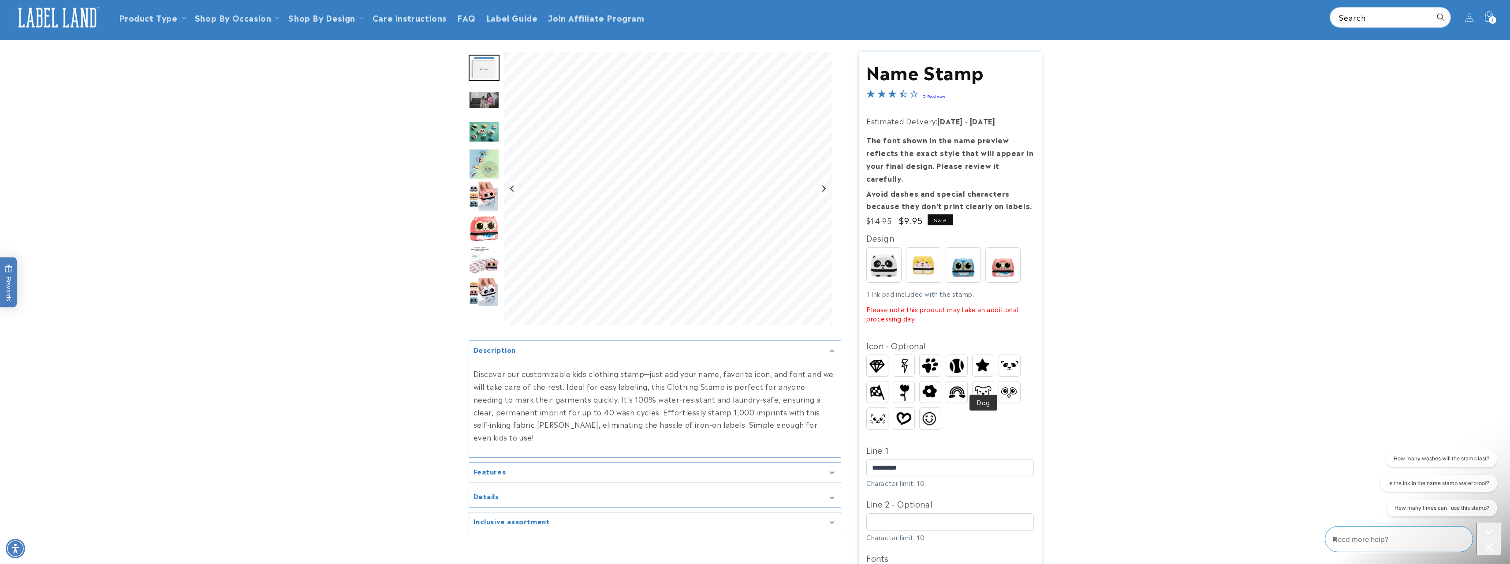
click at [982, 384] on img at bounding box center [982, 392] width 21 height 16
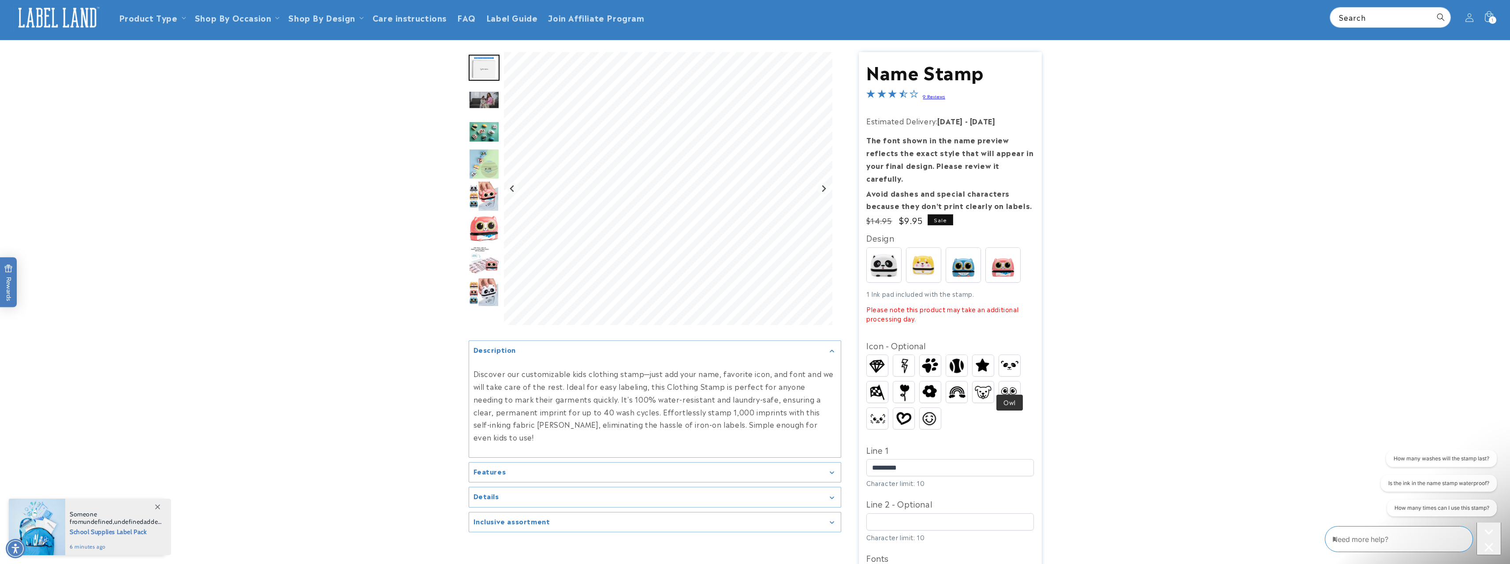
click at [1007, 384] on img at bounding box center [1009, 392] width 21 height 16
click at [1011, 358] on img at bounding box center [1009, 365] width 21 height 16
click at [982, 384] on img at bounding box center [982, 392] width 21 height 16
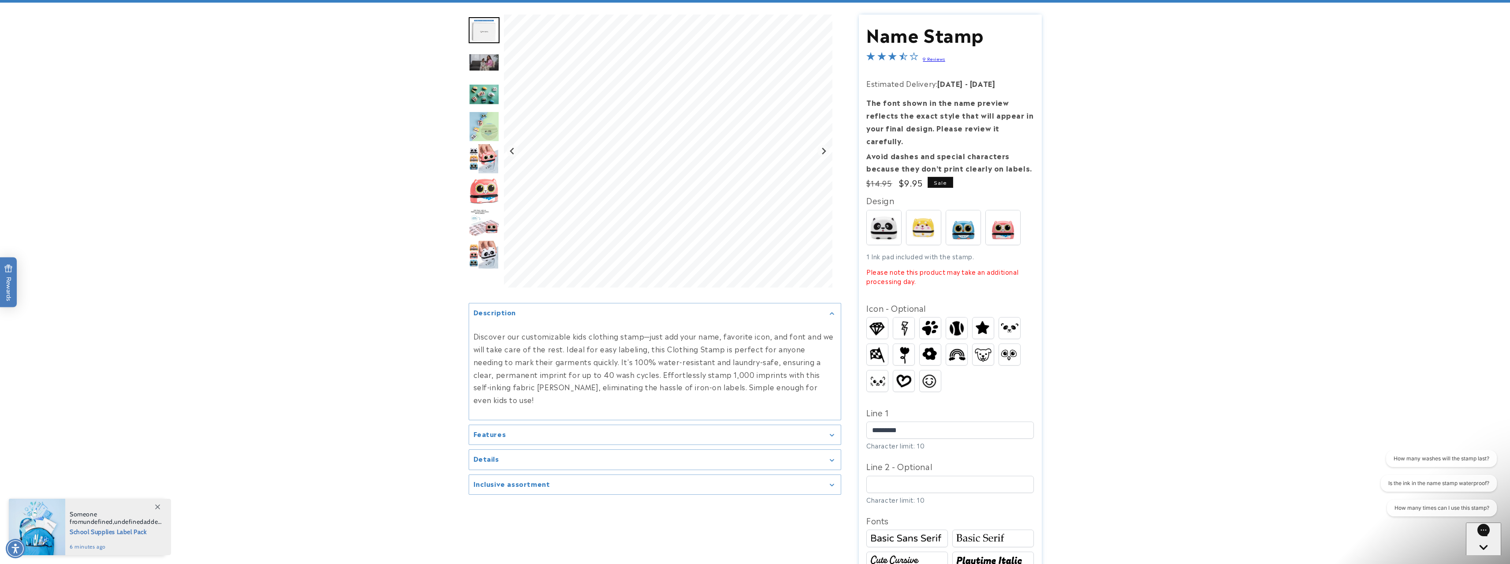
scroll to position [132, 0]
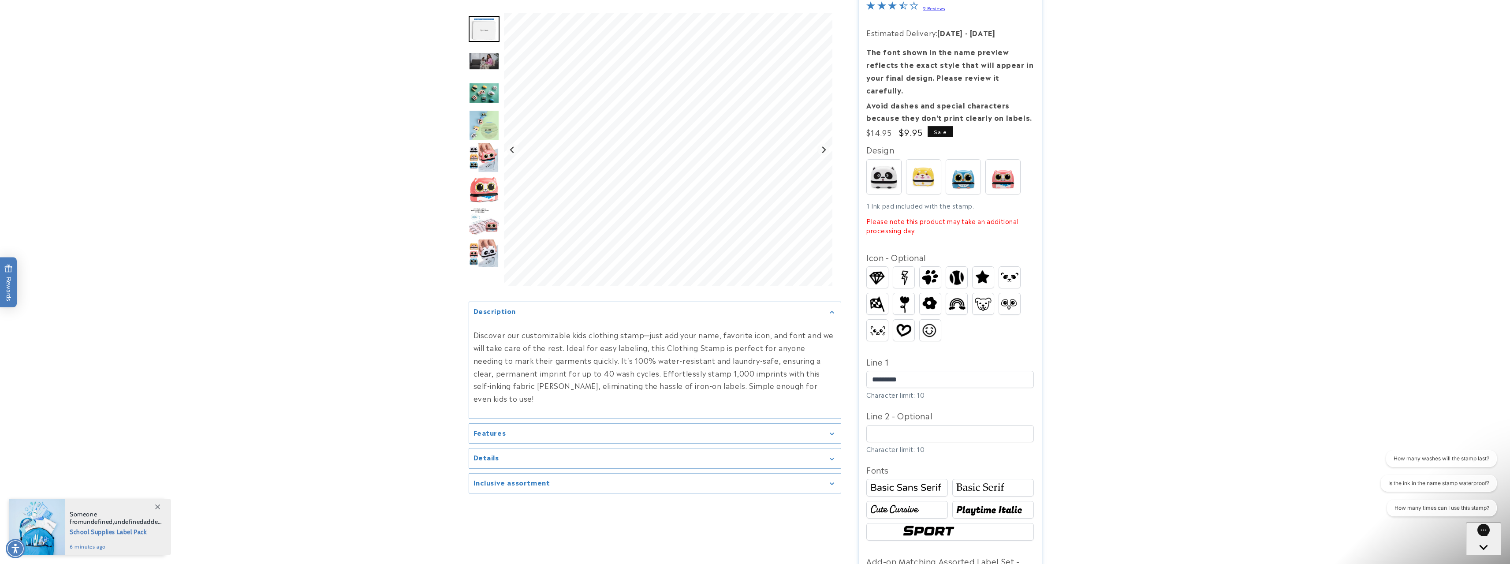
click at [964, 481] on img at bounding box center [992, 487] width 79 height 13
click at [935, 501] on div at bounding box center [907, 510] width 82 height 18
click at [978, 503] on img at bounding box center [992, 509] width 79 height 13
click at [923, 523] on img at bounding box center [950, 531] width 101 height 17
click at [921, 481] on img at bounding box center [907, 487] width 79 height 13
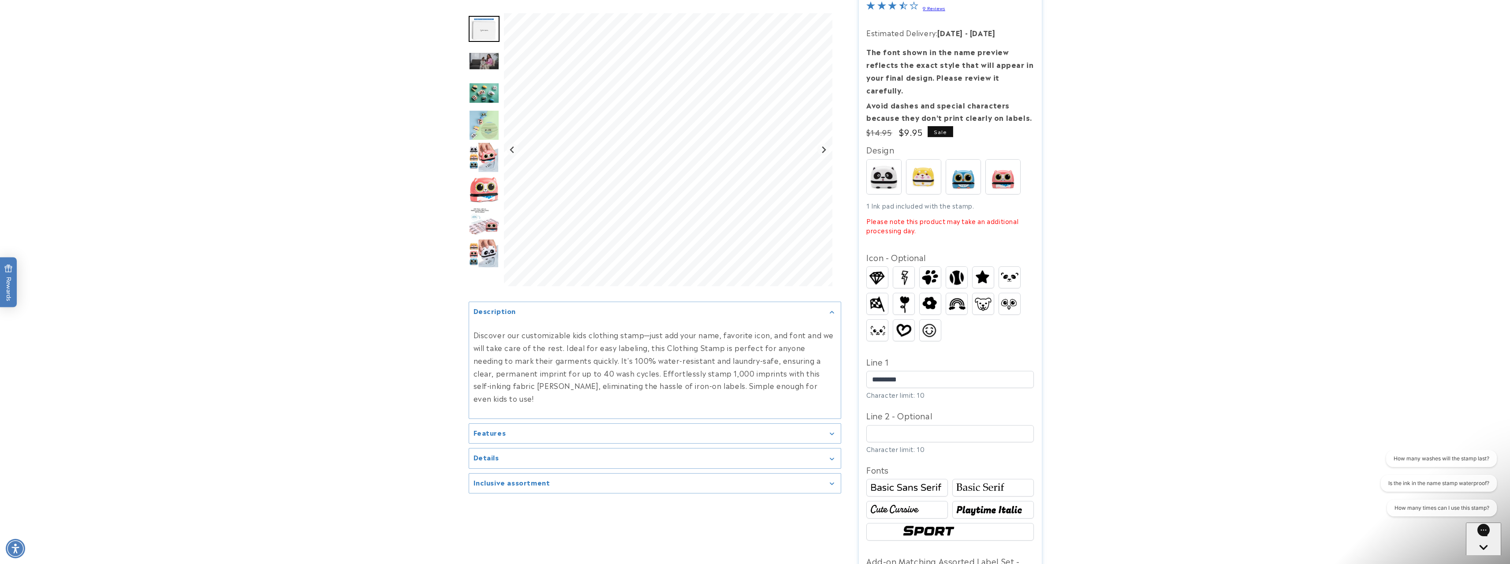
click at [981, 481] on img at bounding box center [992, 487] width 79 height 13
click at [984, 503] on img at bounding box center [992, 509] width 79 height 13
click at [927, 503] on img at bounding box center [907, 509] width 79 height 13
click at [929, 523] on img at bounding box center [950, 531] width 101 height 17
click at [928, 503] on img at bounding box center [907, 509] width 79 height 13
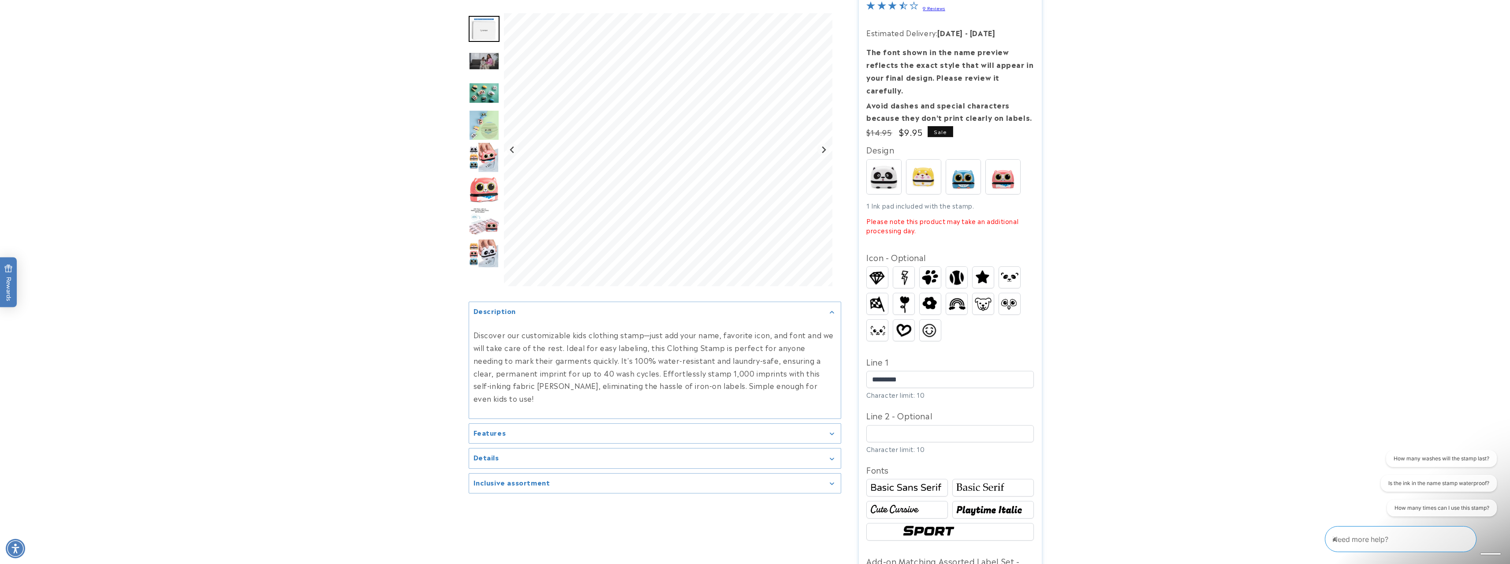
scroll to position [264, 0]
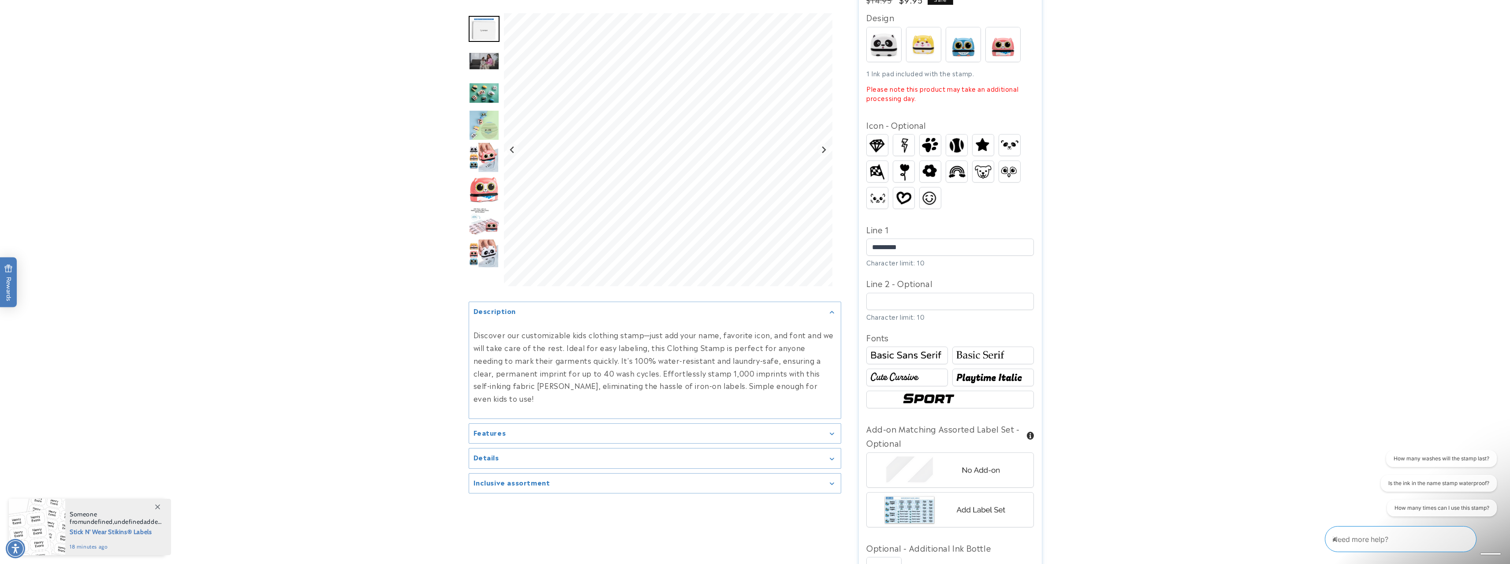
click at [932, 349] on img at bounding box center [907, 355] width 79 height 13
click at [961, 134] on img at bounding box center [956, 144] width 21 height 21
click at [880, 191] on img at bounding box center [877, 198] width 21 height 14
click at [877, 162] on img at bounding box center [877, 171] width 21 height 19
click at [897, 138] on img at bounding box center [903, 144] width 21 height 21
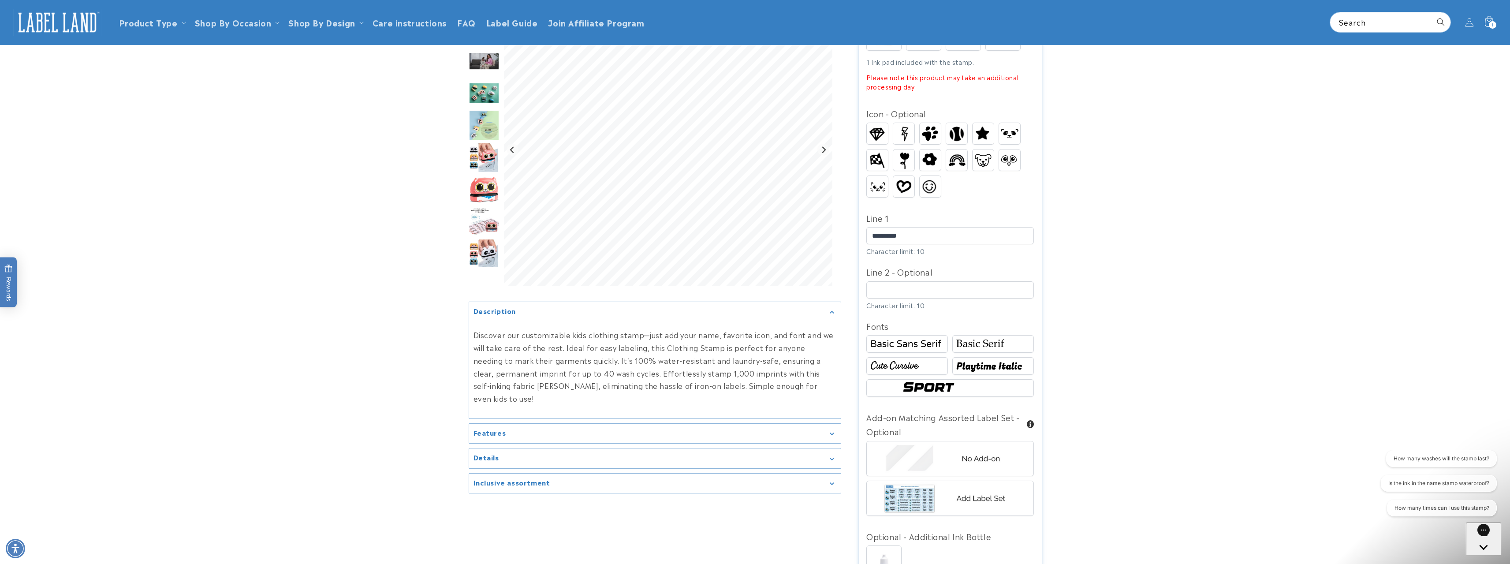
scroll to position [220, 0]
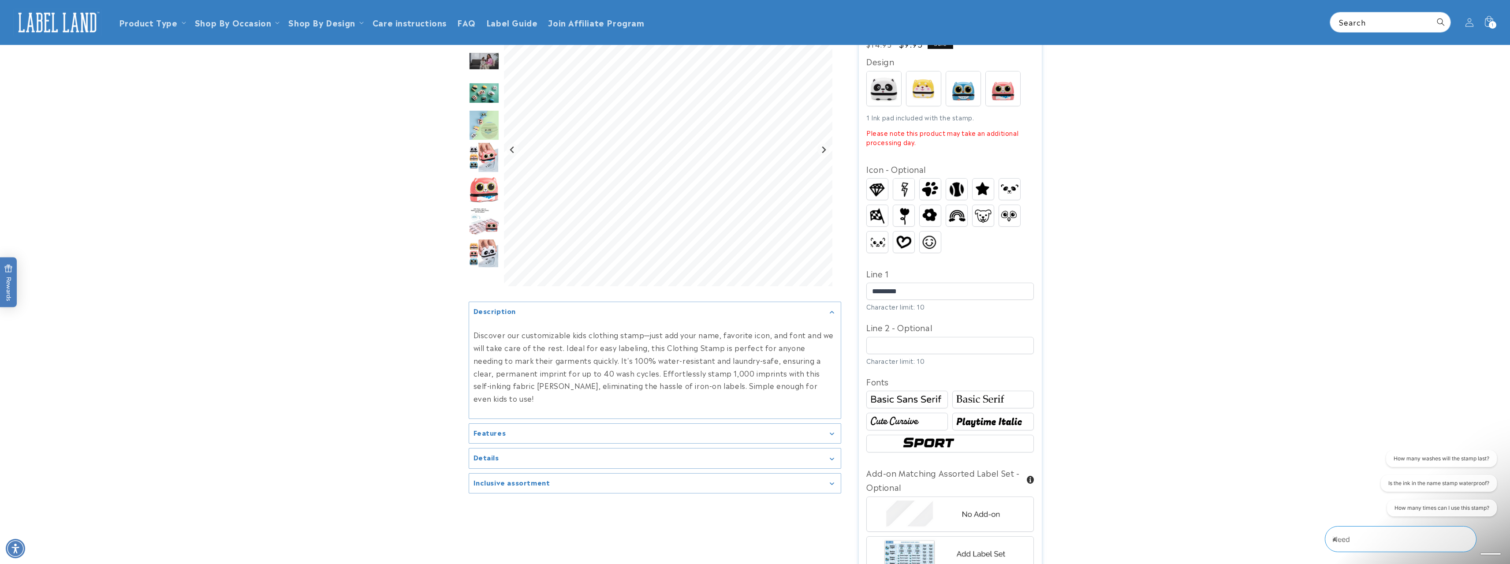
click at [962, 71] on img at bounding box center [963, 88] width 34 height 34
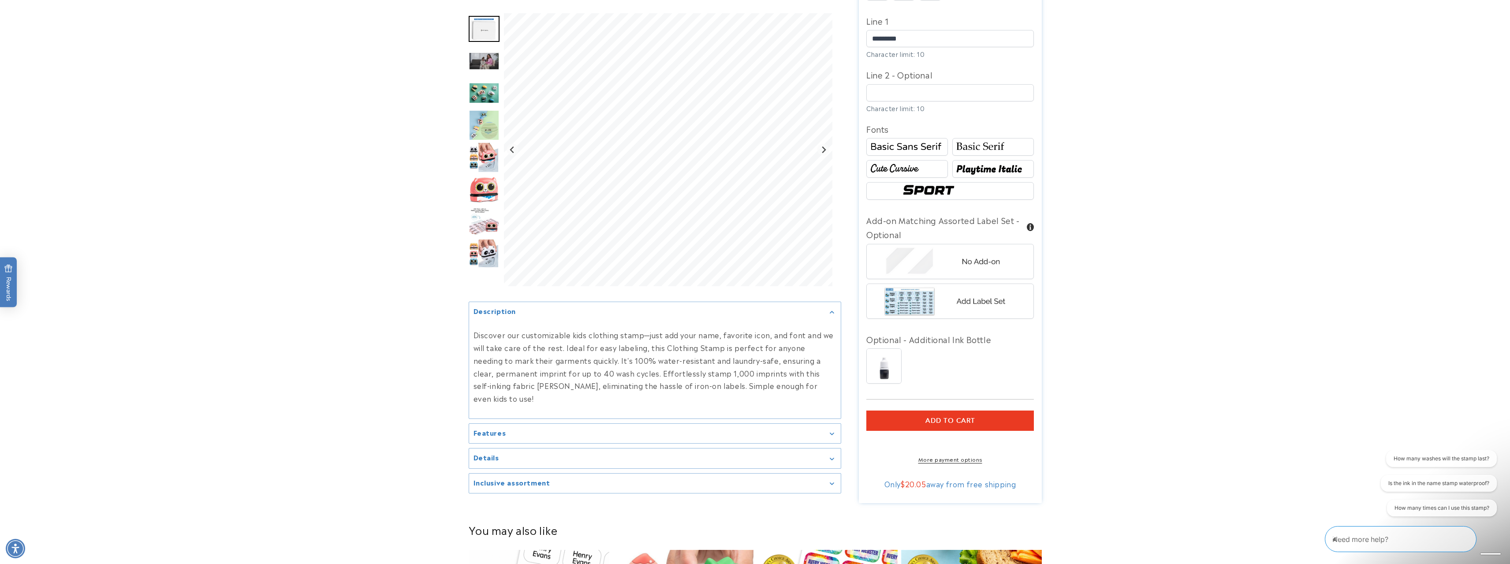
scroll to position [485, 0]
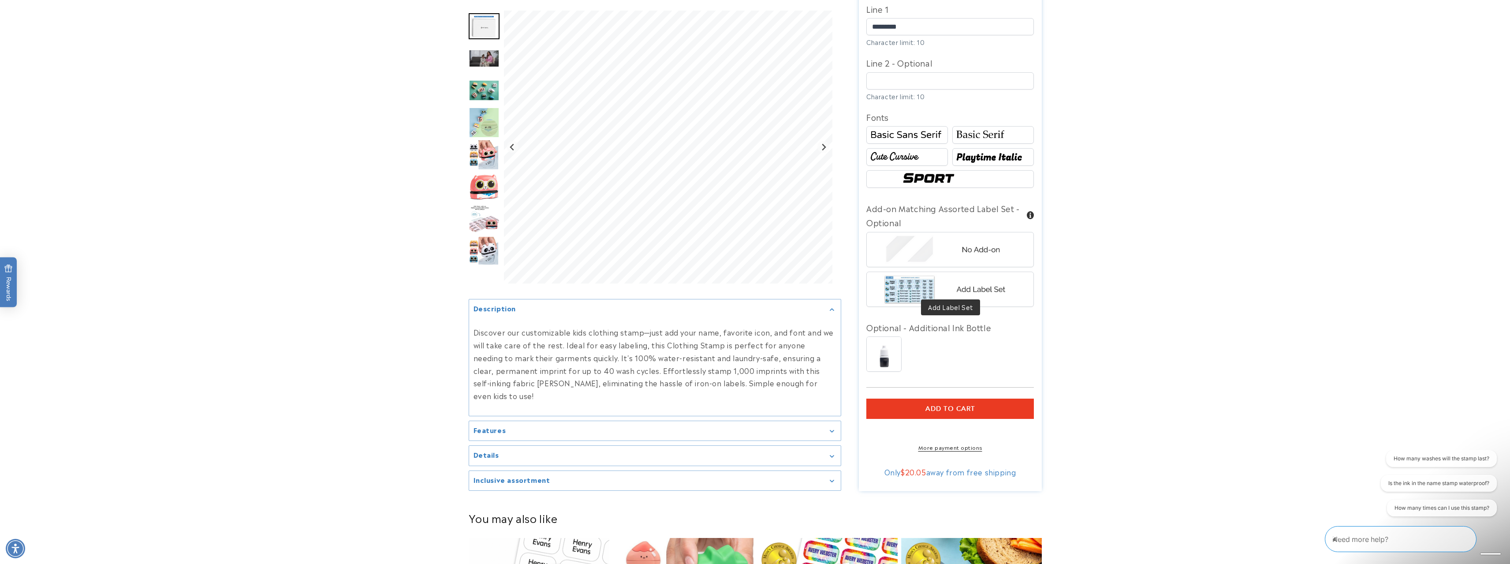
click at [984, 278] on img at bounding box center [950, 289] width 138 height 34
